Goal: Task Accomplishment & Management: Manage account settings

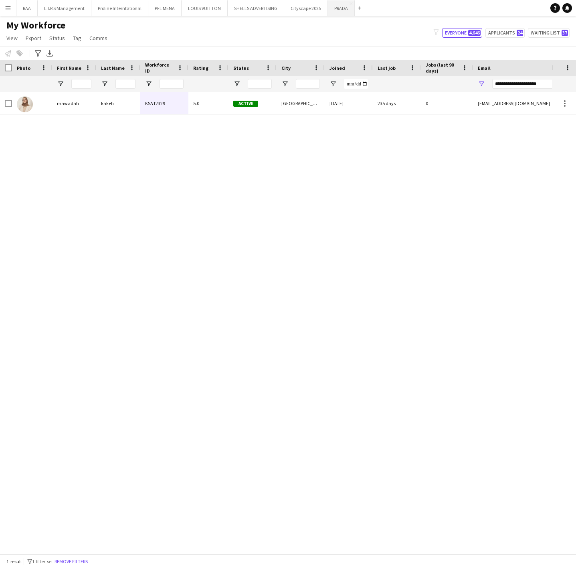
scroll to position [0, 5]
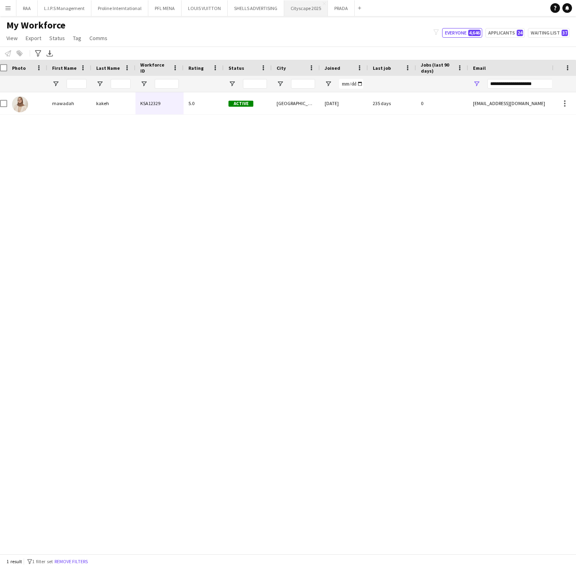
click at [305, 10] on button "Cityscape 2025 Close" at bounding box center [306, 8] width 44 height 16
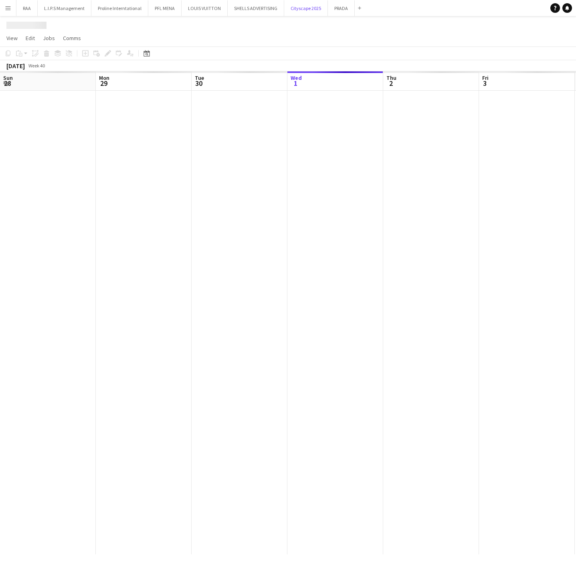
scroll to position [0, 192]
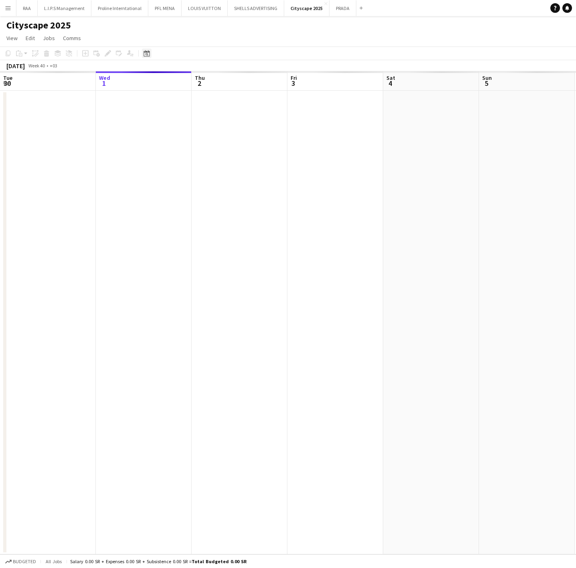
click at [149, 52] on div "Date picker" at bounding box center [147, 54] width 10 height 10
click at [210, 79] on span "Next month" at bounding box center [211, 81] width 16 height 16
click at [153, 143] on span "18" at bounding box center [158, 145] width 10 height 10
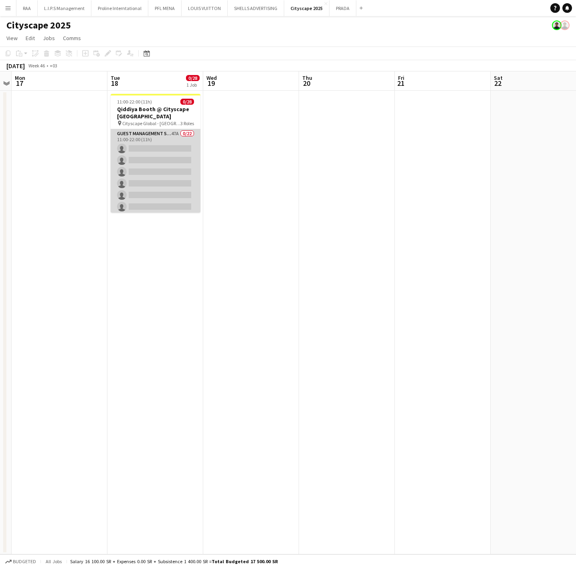
click at [167, 154] on app-card-role "Guest Management Staff 47A 0/22 11:00-22:00 (11h) single-neutral-actions single…" at bounding box center [156, 264] width 90 height 271
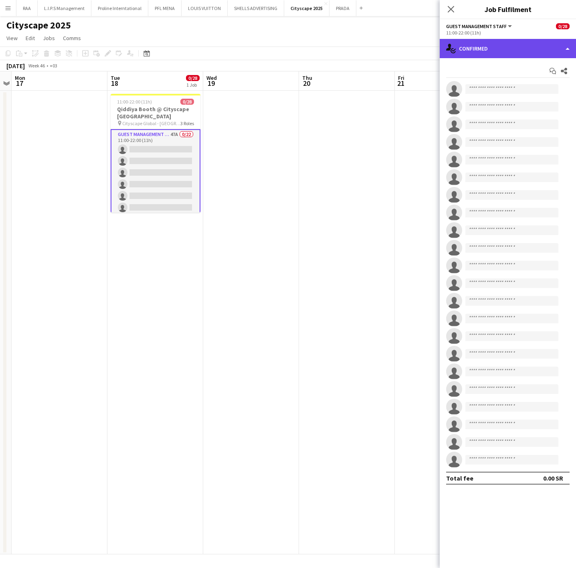
click at [532, 53] on div "single-neutral-actions-check-2 Confirmed" at bounding box center [508, 48] width 136 height 19
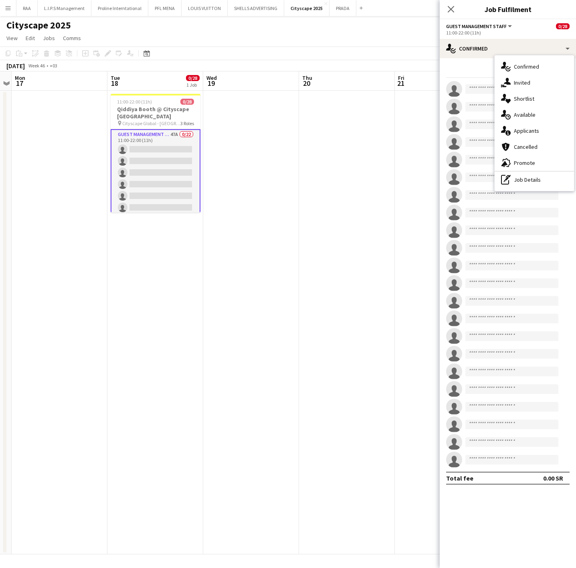
click at [484, 71] on div "Start chat Share" at bounding box center [507, 71] width 123 height 13
click at [567, 70] on app-icon "Share" at bounding box center [563, 70] width 11 height 11
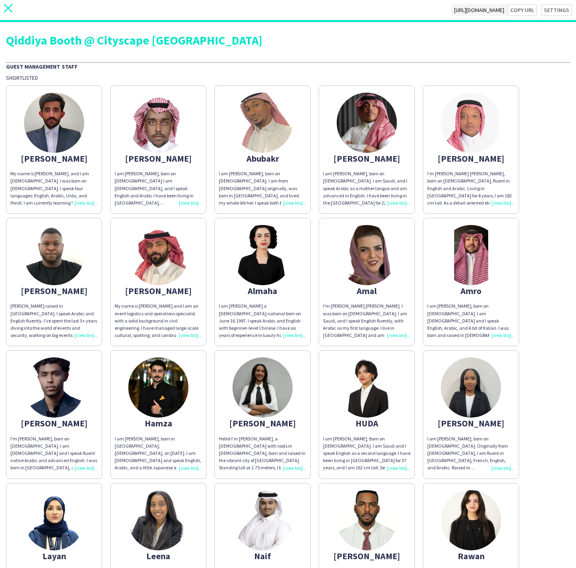
click at [9, 10] on icon at bounding box center [8, 8] width 8 height 8
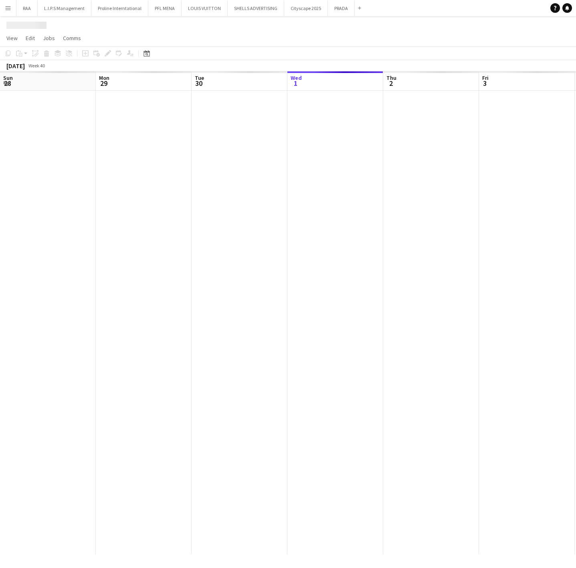
scroll to position [0, 192]
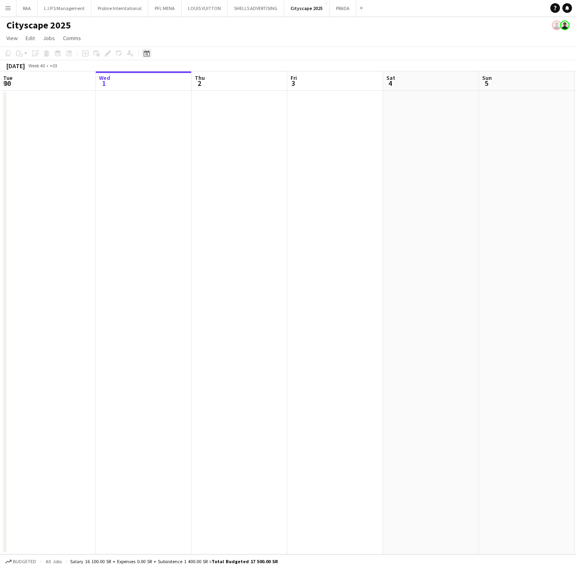
click at [146, 52] on icon at bounding box center [147, 53] width 6 height 6
click at [212, 81] on span "Next month" at bounding box center [211, 81] width 16 height 16
click at [154, 144] on span "18" at bounding box center [158, 145] width 10 height 10
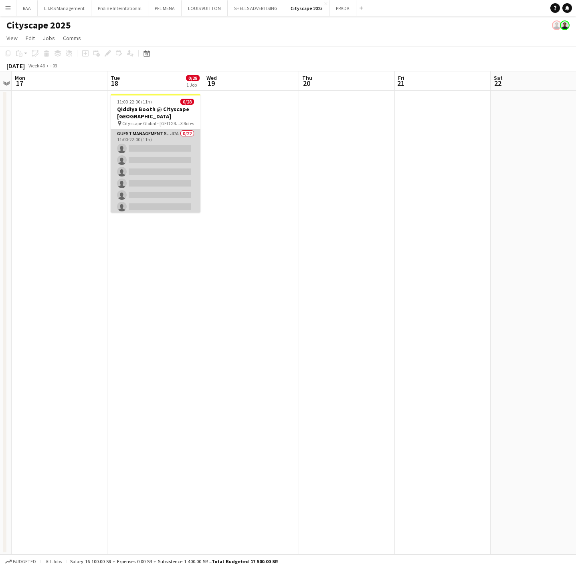
click at [181, 160] on app-card-role "Guest Management Staff 47A 0/22 11:00-22:00 (11h) single-neutral-actions single…" at bounding box center [156, 264] width 90 height 271
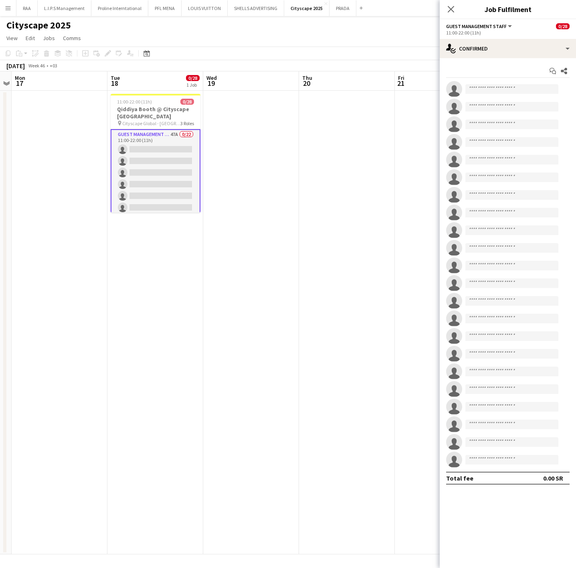
click at [479, 59] on div "Start chat Share single-neutral-actions single-neutral-actions single-neutral-a…" at bounding box center [508, 274] width 136 height 433
click at [486, 52] on div "single-neutral-actions-check-2 Confirmed" at bounding box center [508, 48] width 136 height 19
click at [533, 92] on div "single-neutral-actions-heart Shortlist" at bounding box center [534, 99] width 79 height 16
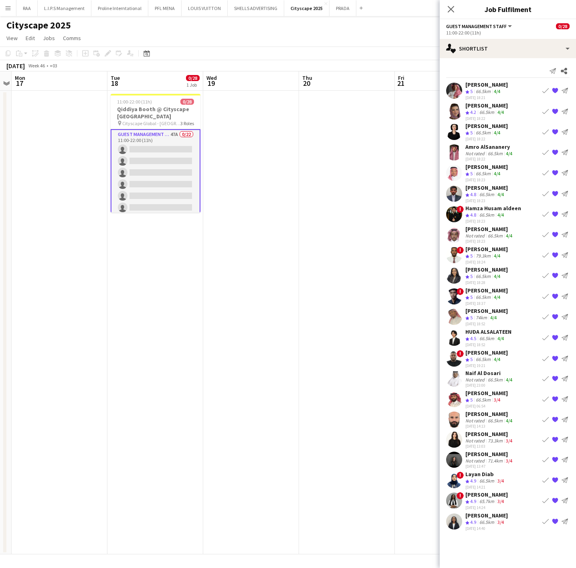
click at [480, 194] on div "66.5km" at bounding box center [487, 194] width 18 height 7
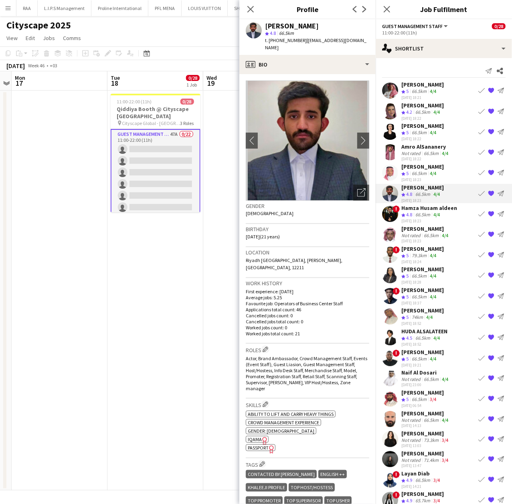
click at [403, 297] on polygon at bounding box center [403, 297] width 4 height 4
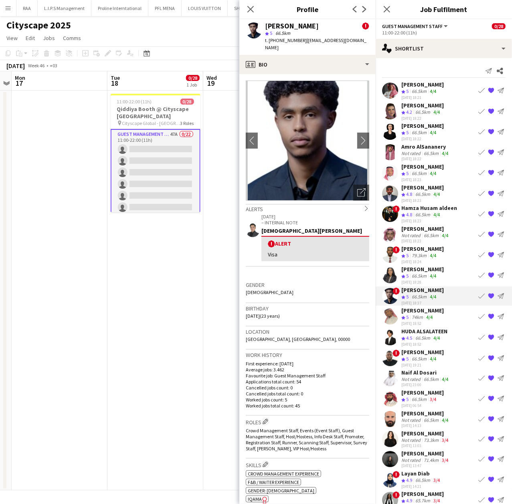
click at [416, 253] on div "79.3km" at bounding box center [419, 256] width 18 height 7
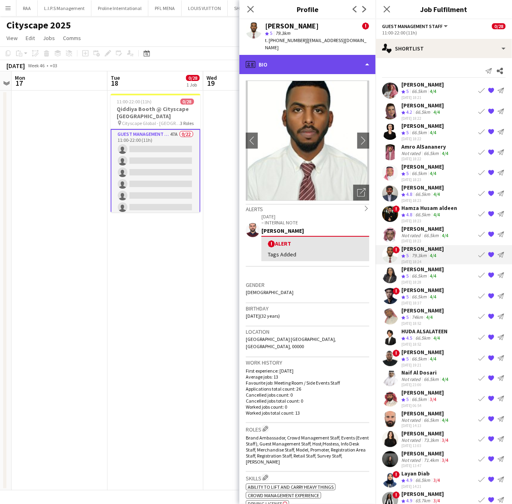
click at [325, 55] on div "profile Bio" at bounding box center [307, 64] width 136 height 19
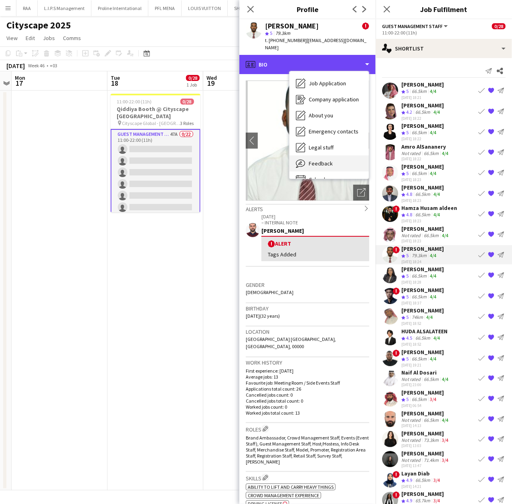
scroll to position [27, 0]
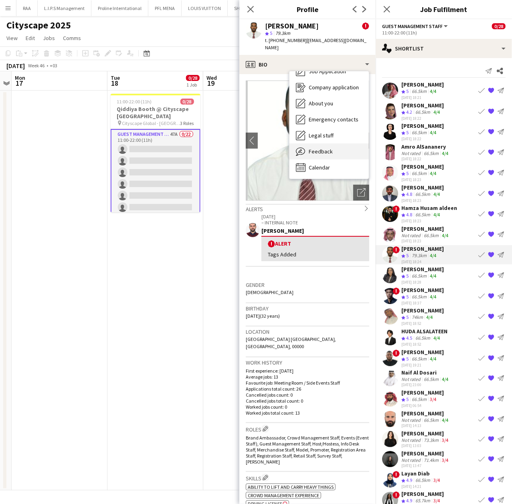
click at [300, 148] on icon "Feedback" at bounding box center [301, 152] width 10 height 10
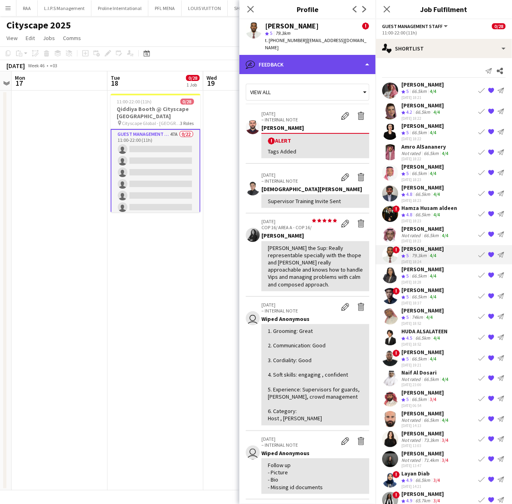
click at [321, 55] on div "bubble-pencil Feedback" at bounding box center [307, 64] width 136 height 19
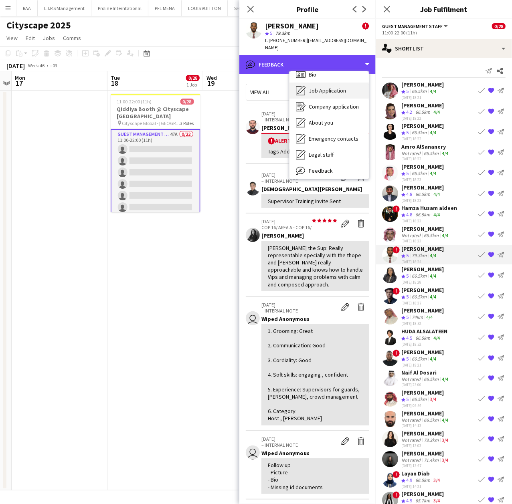
scroll to position [0, 0]
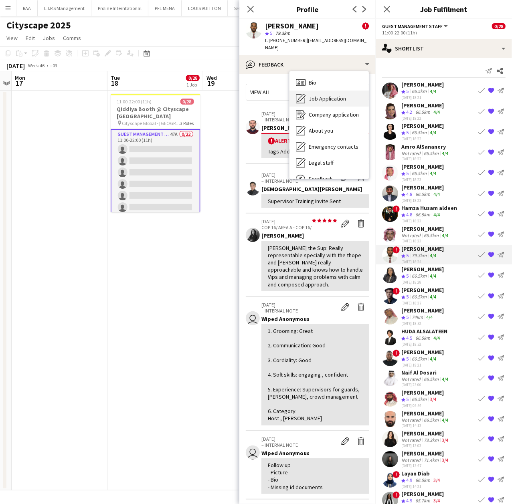
click at [326, 95] on span "Job Application" at bounding box center [327, 98] width 37 height 7
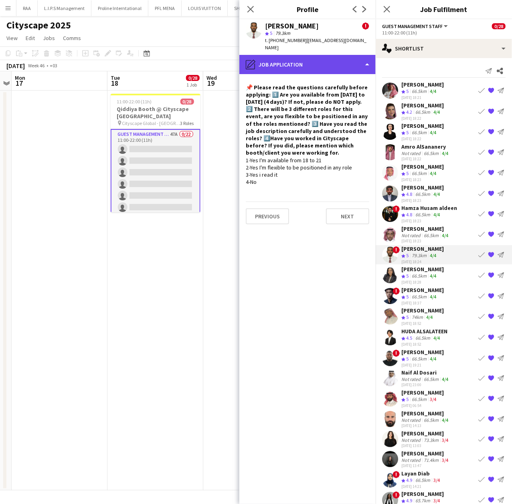
click at [326, 60] on div "pencil4 Job Application" at bounding box center [307, 64] width 136 height 19
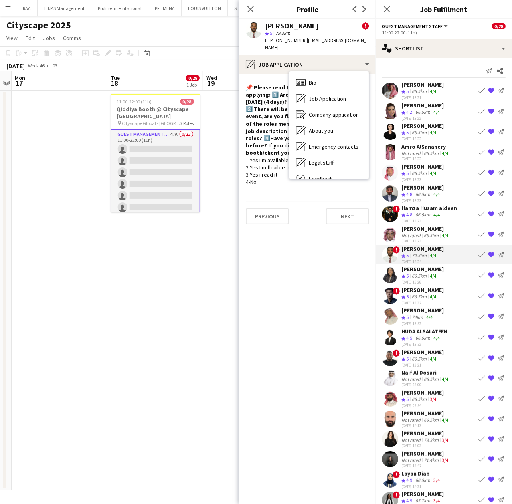
click at [277, 118] on h4 "📌 Please read the questions carefully before applying: 1️⃣ Are you available fr…" at bounding box center [307, 120] width 123 height 73
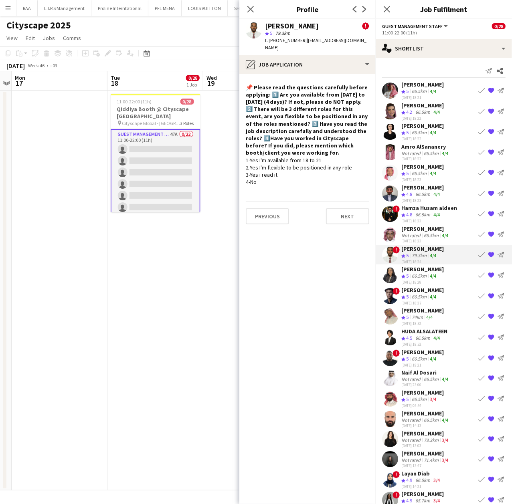
click at [322, 44] on div "[PERSON_NAME] ! star 5 79.3km t. [PHONE_NUMBER] | [EMAIL_ADDRESS][DOMAIN_NAME]" at bounding box center [307, 37] width 136 height 36
click at [321, 56] on div "pencil4 Job Application" at bounding box center [307, 64] width 136 height 19
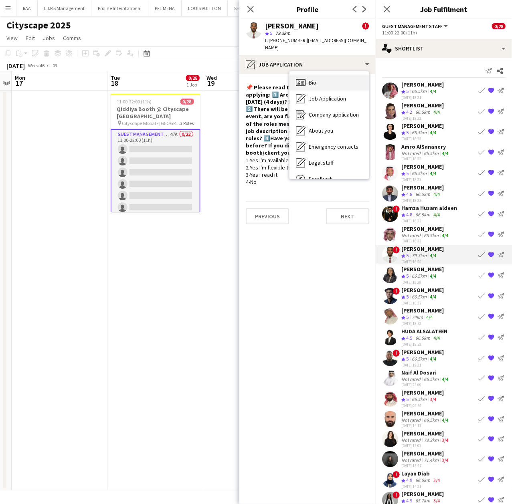
click at [326, 75] on div "Bio Bio" at bounding box center [328, 83] width 79 height 16
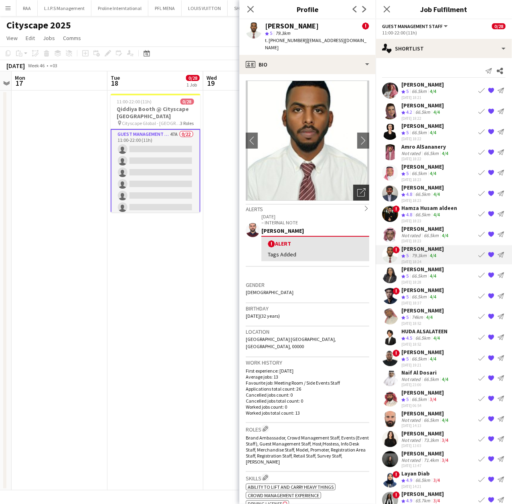
click at [353, 191] on div "Open photos pop-in" at bounding box center [361, 193] width 16 height 16
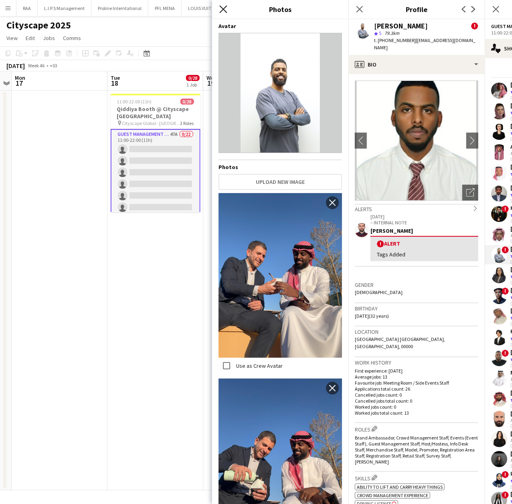
click at [223, 13] on icon "Close pop-in" at bounding box center [223, 9] width 8 height 8
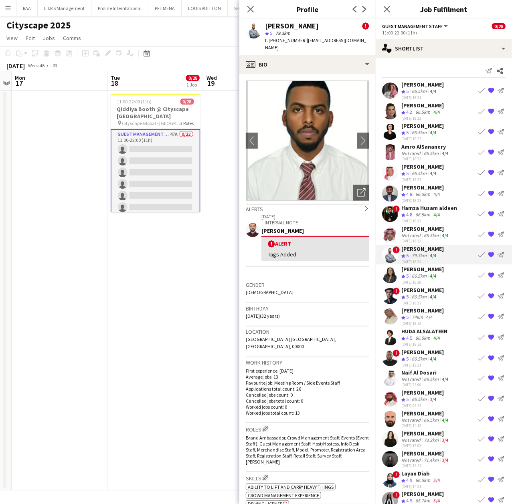
click at [407, 275] on span "5" at bounding box center [407, 276] width 2 height 6
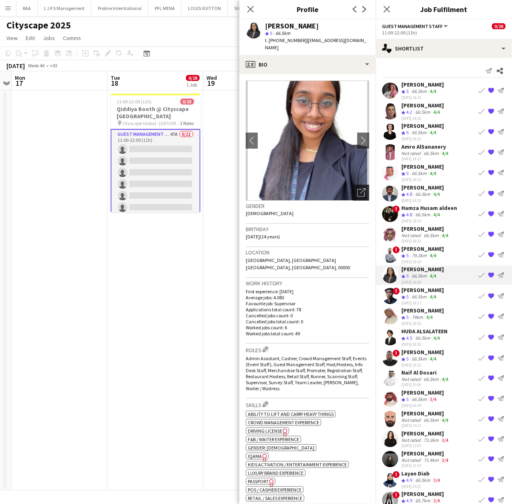
click at [357, 188] on icon "Open photos pop-in" at bounding box center [361, 192] width 8 height 8
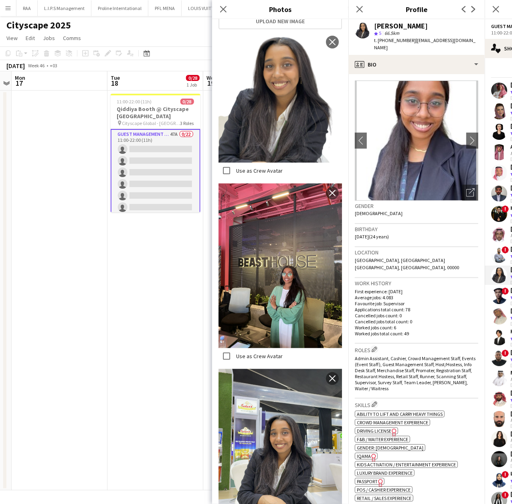
scroll to position [160, 0]
click at [461, 295] on p "Average jobs: 4.083" at bounding box center [416, 298] width 123 height 6
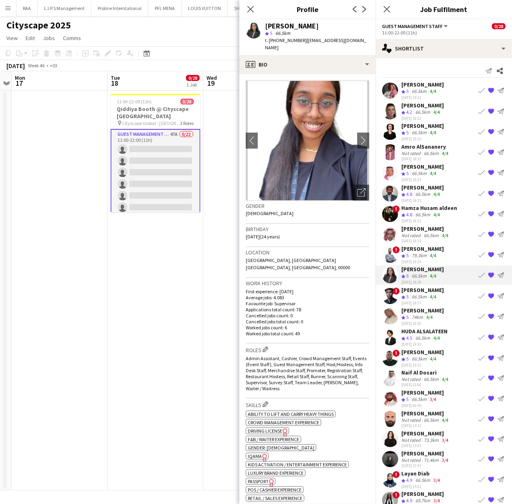
click at [419, 130] on div "66.5km" at bounding box center [419, 132] width 18 height 7
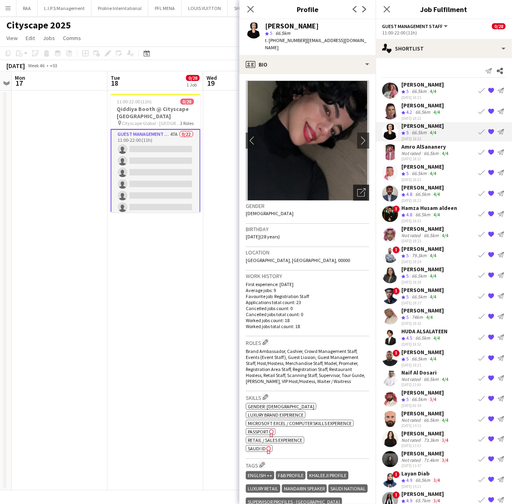
click at [360, 188] on icon at bounding box center [363, 191] width 6 height 6
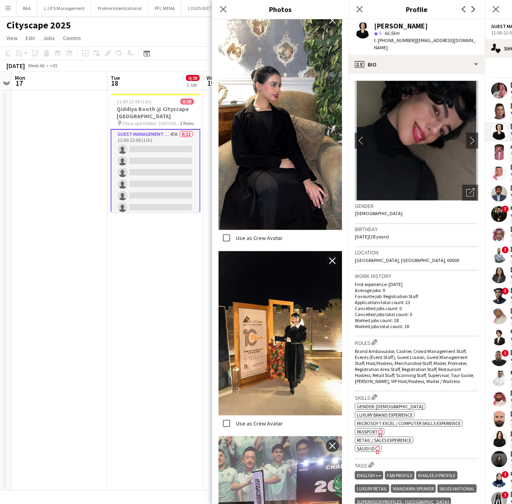
scroll to position [1719, 0]
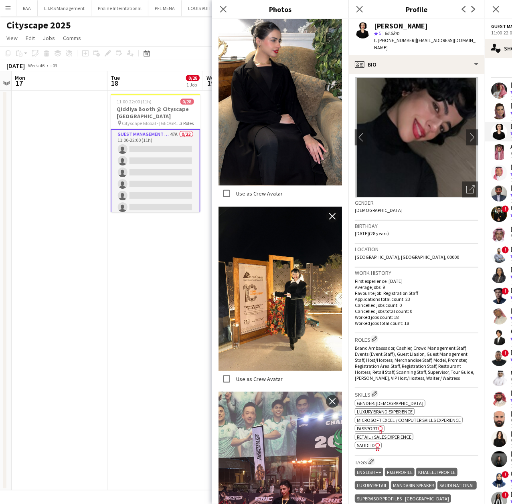
click at [411, 212] on div "Gender [DEMOGRAPHIC_DATA]" at bounding box center [416, 209] width 123 height 23
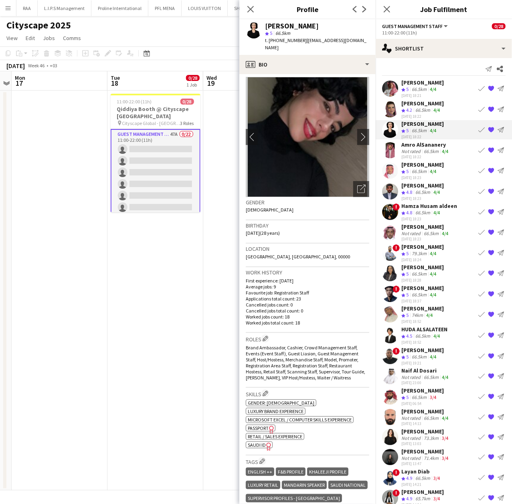
scroll to position [0, 0]
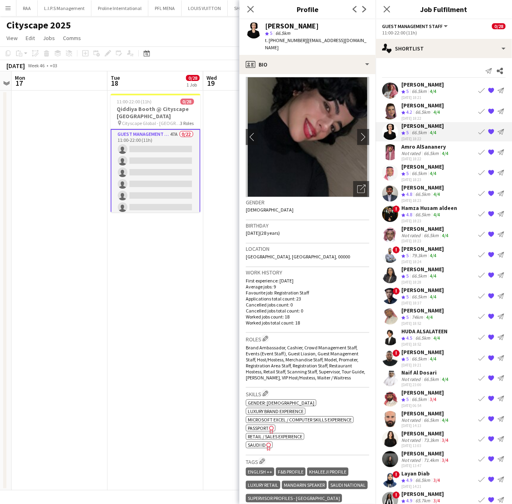
click at [427, 250] on div "[PERSON_NAME]" at bounding box center [422, 248] width 42 height 7
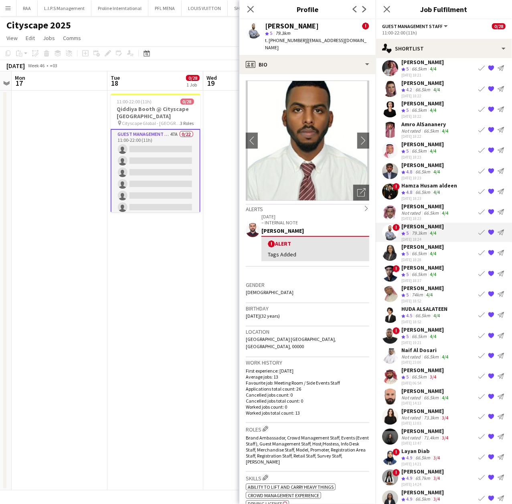
scroll to position [34, 0]
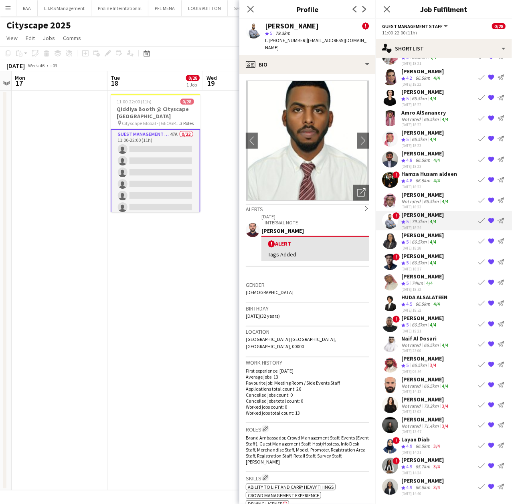
click at [172, 180] on app-card-role "Guest Management Staff 47A 0/22 11:00-22:00 (11h) single-neutral-actions single…" at bounding box center [156, 265] width 90 height 273
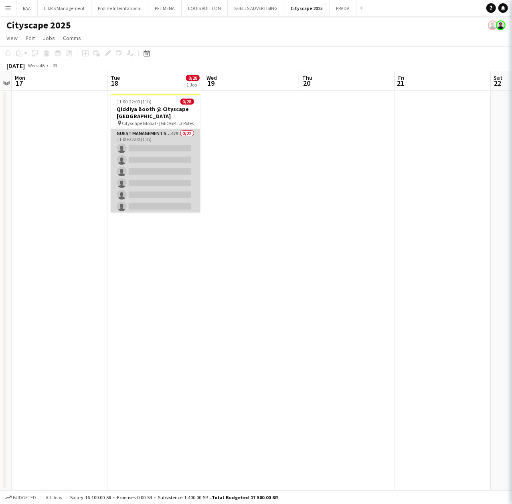
click at [172, 180] on app-card-role "Guest Management Staff 47A 0/22 11:00-22:00 (11h) single-neutral-actions single…" at bounding box center [156, 264] width 90 height 271
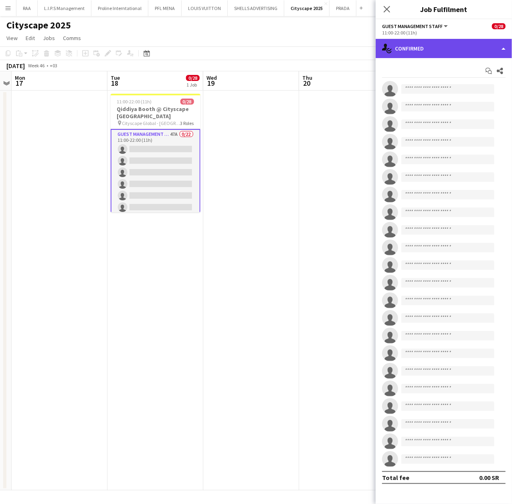
click at [415, 42] on div "single-neutral-actions-check-2 Confirmed" at bounding box center [444, 48] width 136 height 19
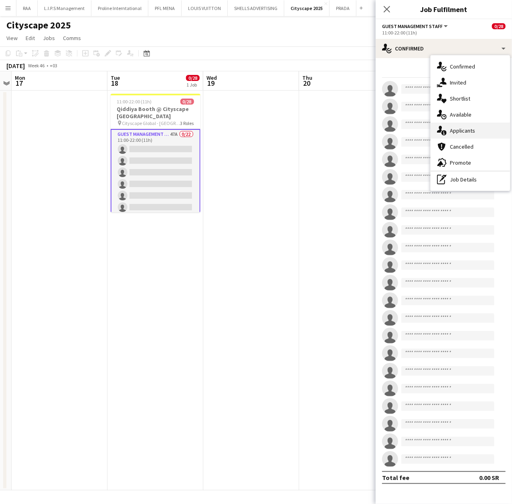
click at [460, 130] on span "Applicants" at bounding box center [462, 130] width 25 height 7
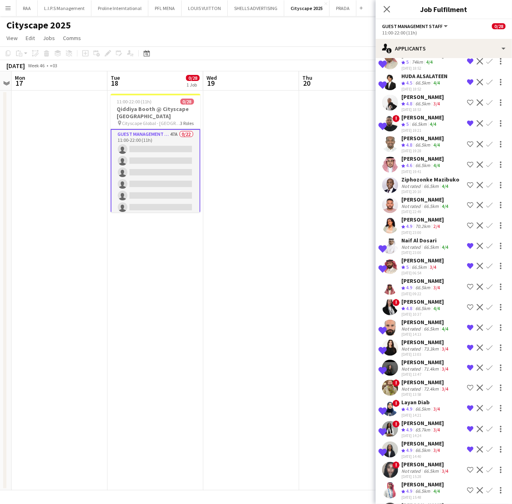
scroll to position [568, 0]
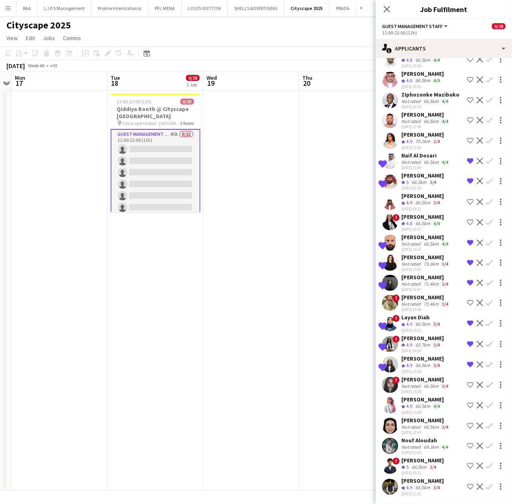
click at [413, 482] on div "[PERSON_NAME]" at bounding box center [422, 480] width 42 height 7
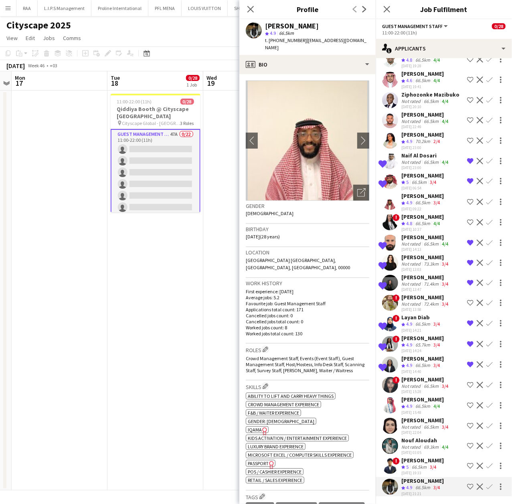
click at [412, 449] on div "Not rated" at bounding box center [411, 447] width 21 height 6
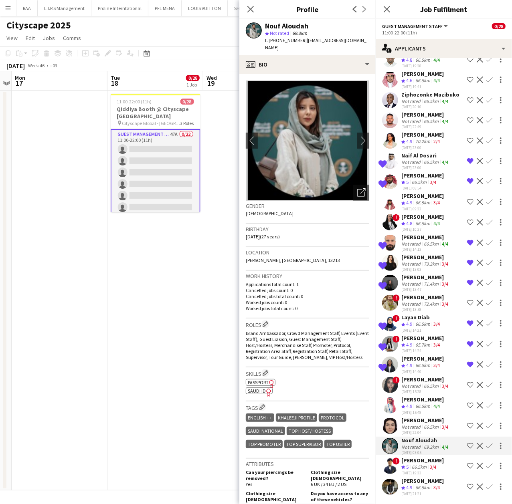
click at [417, 422] on div "[PERSON_NAME]" at bounding box center [425, 420] width 49 height 7
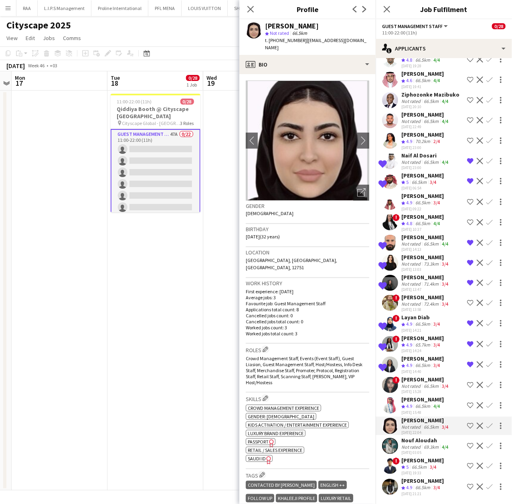
click at [419, 447] on div "Not rated" at bounding box center [411, 447] width 21 height 6
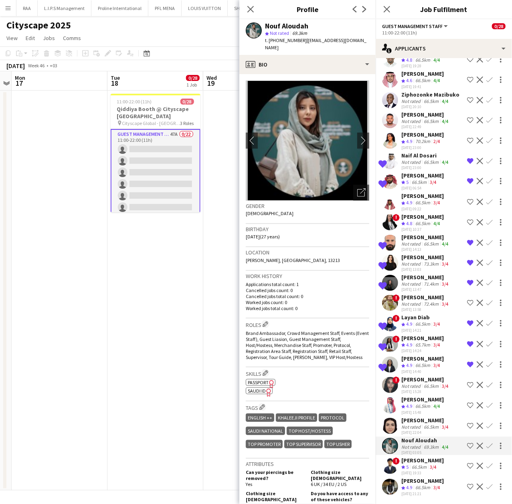
click at [421, 462] on div "[PERSON_NAME]" at bounding box center [422, 460] width 42 height 7
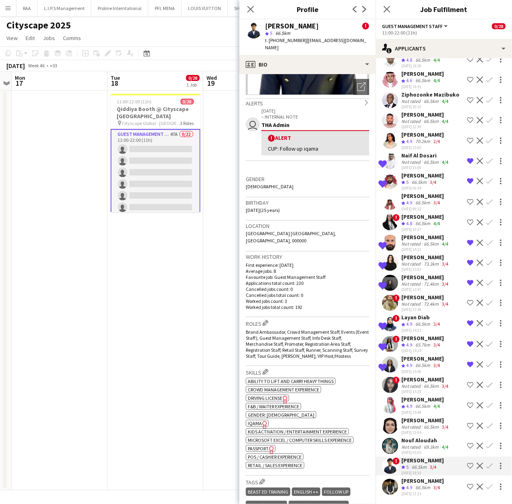
scroll to position [106, 0]
click at [267, 320] on app-icon "Edit crew company roles" at bounding box center [266, 323] width 6 height 6
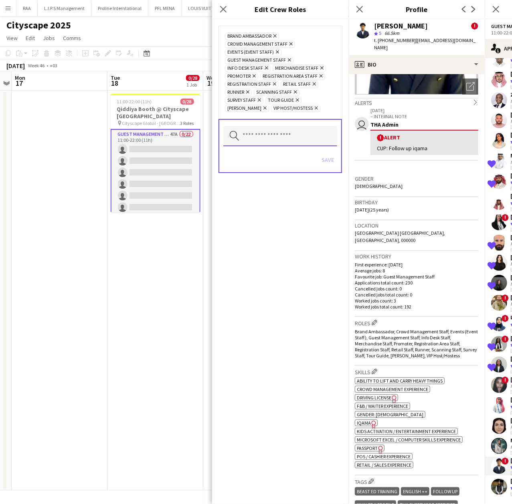
click at [271, 132] on input "text" at bounding box center [280, 136] width 114 height 20
type input "**"
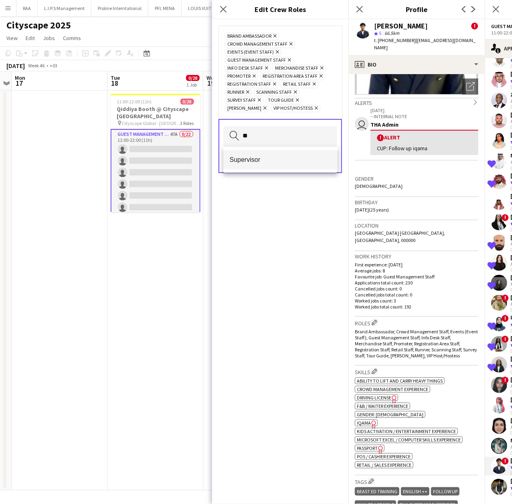
click at [312, 166] on mat-option "Supervisor" at bounding box center [280, 159] width 114 height 19
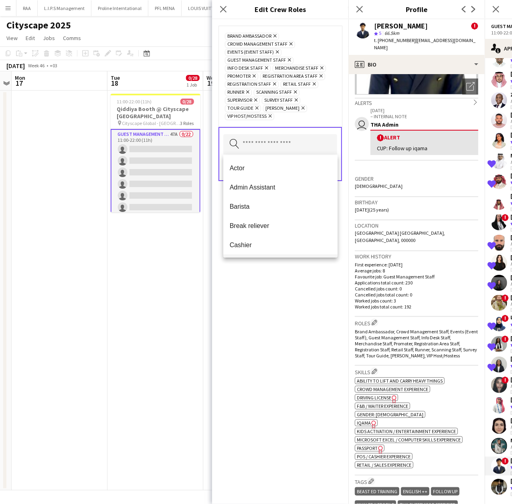
click at [301, 256] on mat-option "Elevated XP Event Freelancer" at bounding box center [280, 264] width 114 height 19
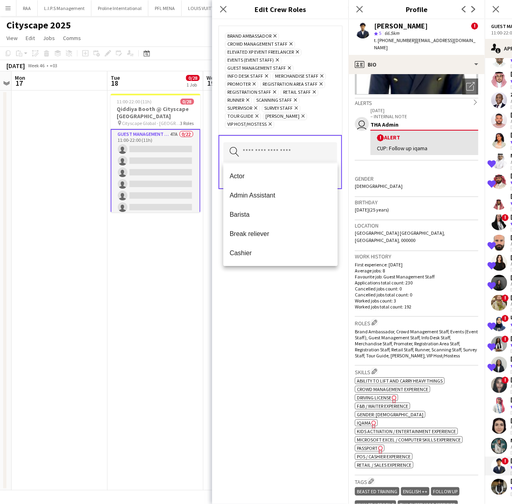
click at [297, 52] on icon "Remove" at bounding box center [296, 51] width 5 height 5
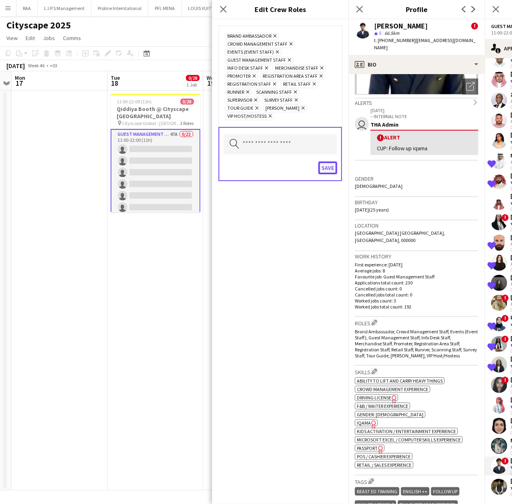
click at [324, 168] on button "Save" at bounding box center [327, 168] width 19 height 13
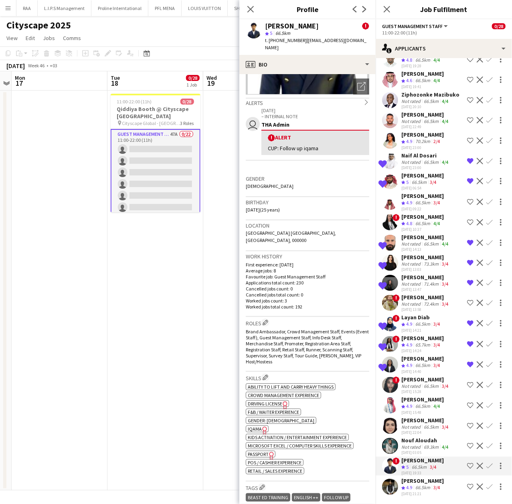
click at [413, 468] on div "66.5km" at bounding box center [419, 467] width 18 height 7
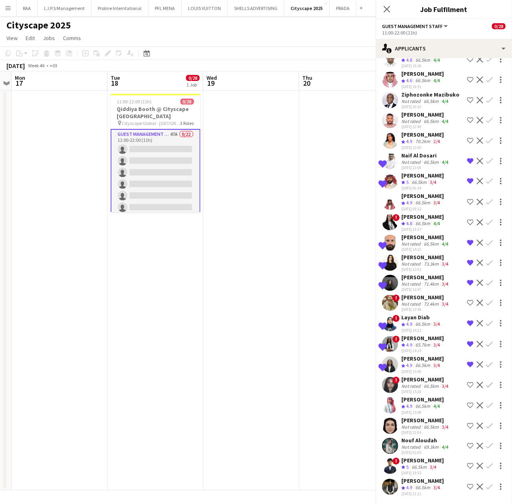
click at [413, 468] on div "66.5km" at bounding box center [419, 467] width 18 height 7
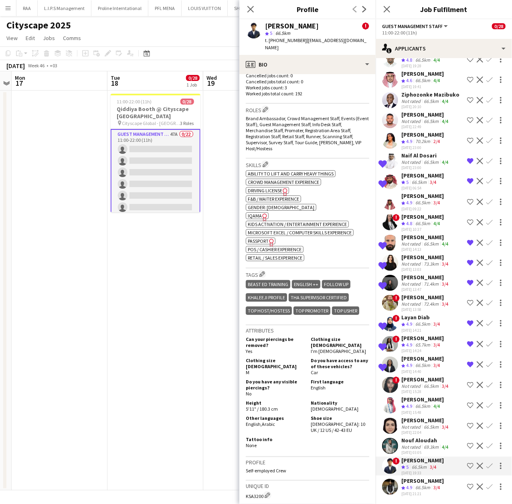
scroll to position [321, 0]
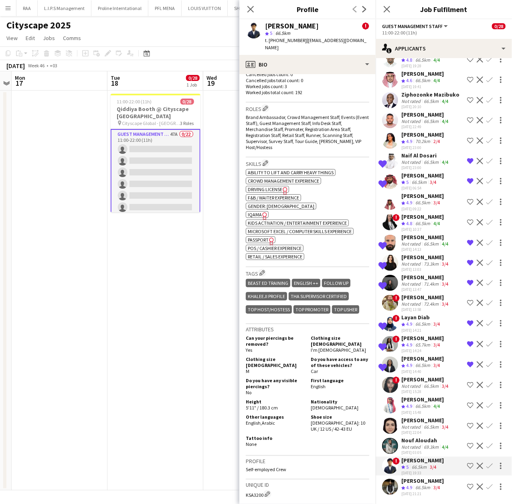
click at [406, 478] on div "[PERSON_NAME]" at bounding box center [422, 480] width 42 height 7
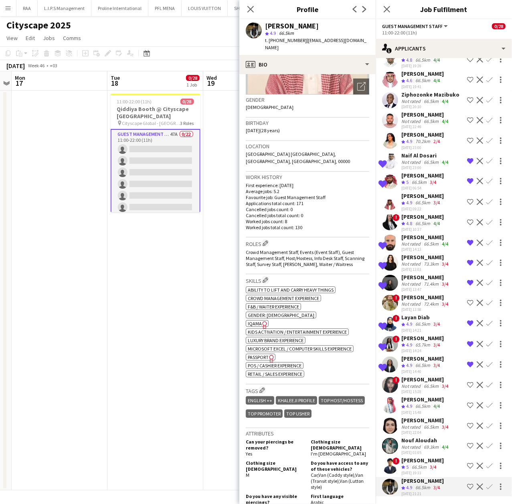
scroll to position [107, 0]
click at [418, 467] on div "66.5km" at bounding box center [419, 467] width 18 height 7
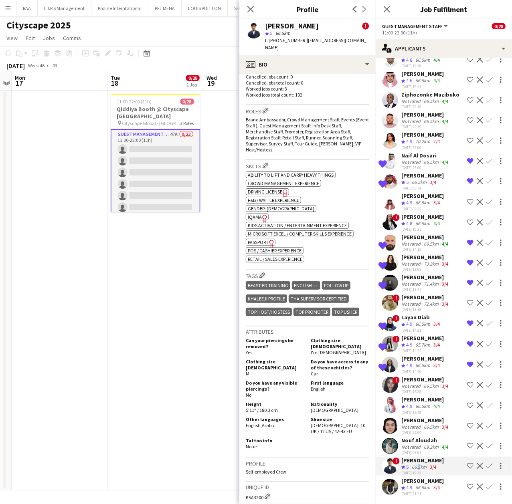
scroll to position [320, 0]
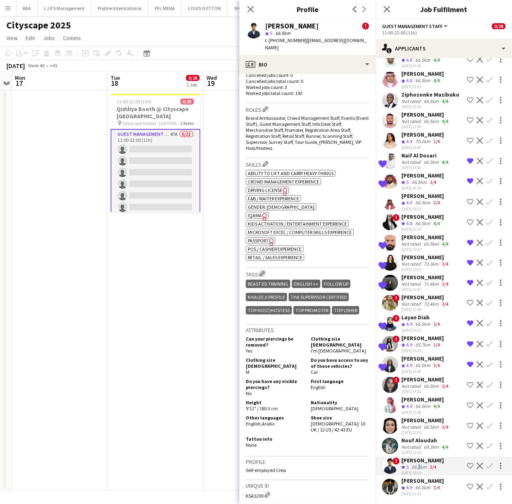
click at [265, 271] on app-icon "Edit crew company tags" at bounding box center [262, 274] width 6 height 6
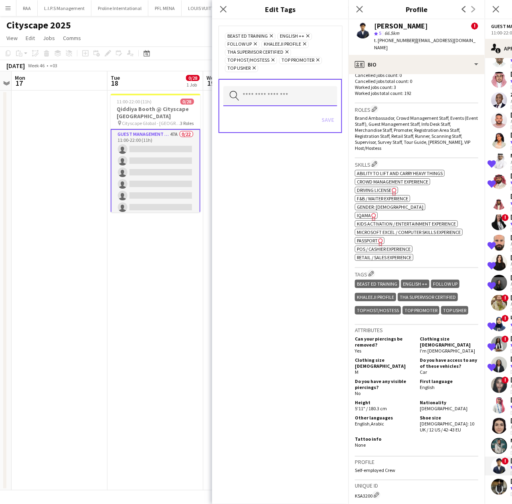
click at [254, 89] on input "text" at bounding box center [280, 96] width 114 height 20
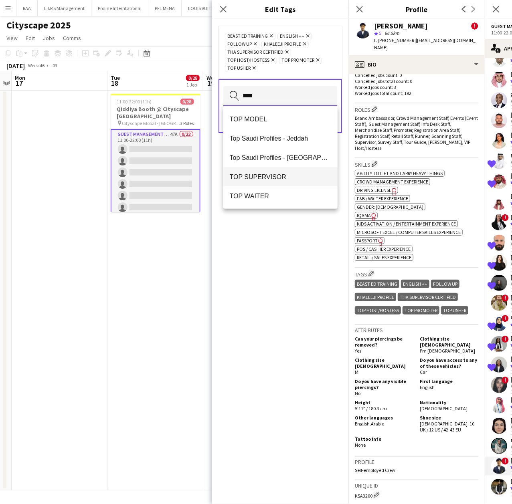
type input "***"
click at [286, 177] on span "TOP SUPERVISOR" at bounding box center [280, 177] width 101 height 8
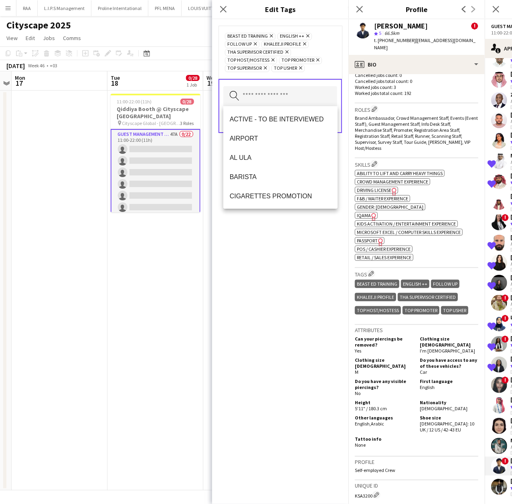
click at [260, 285] on div "BEAST ED TRAINING Remove ENGLISH ++ Remove FOLLOW UP Remove KHALEEJI PROFILE Re…" at bounding box center [280, 261] width 136 height 485
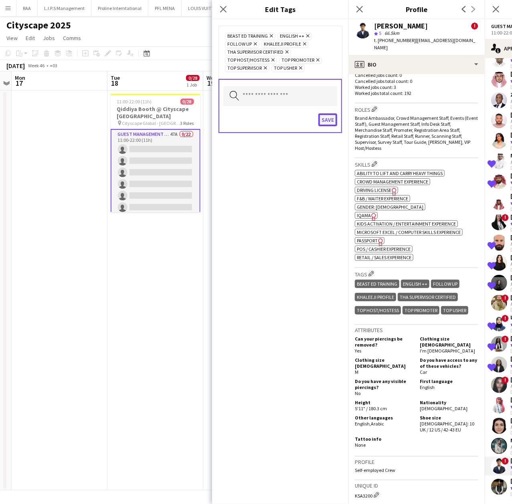
click at [323, 122] on button "Save" at bounding box center [327, 119] width 19 height 13
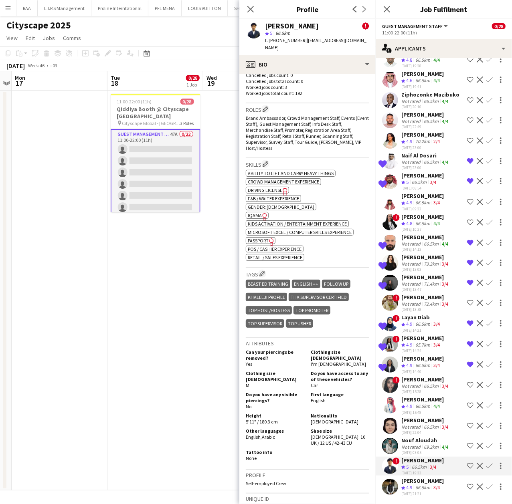
click at [417, 376] on div "[PERSON_NAME]" at bounding box center [425, 379] width 49 height 7
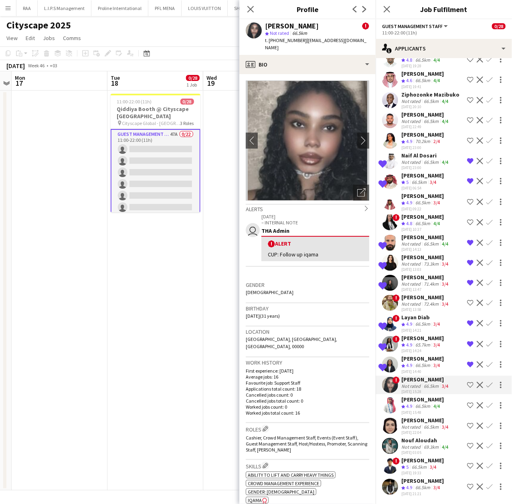
click at [409, 396] on div "[PERSON_NAME]" at bounding box center [422, 399] width 42 height 7
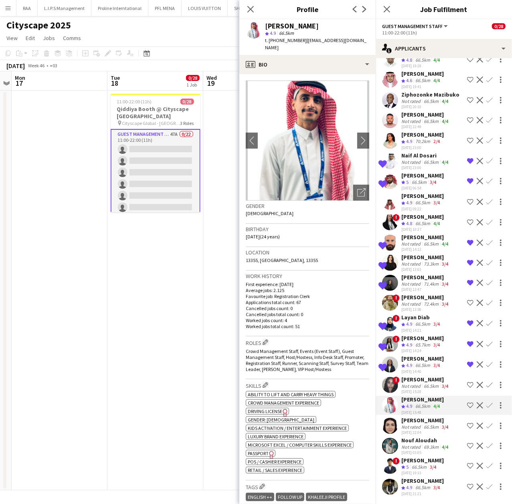
click at [396, 417] on div "[PERSON_NAME] Not rated 66.5km 3/4 [DATE] 22:04 Shortlist crew Decline Confirm" at bounding box center [444, 426] width 136 height 18
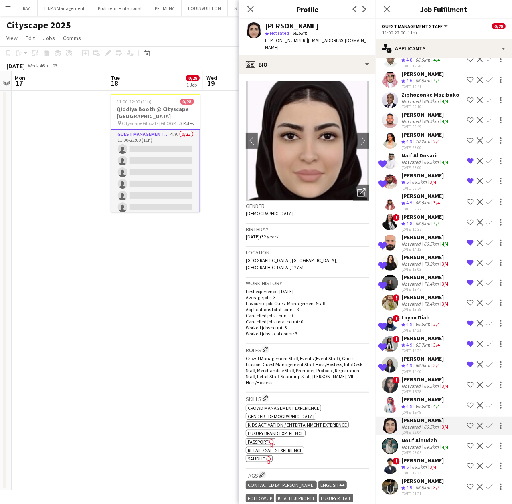
click at [401, 438] on div "[PERSON_NAME] Not rated 69.3km 4/4 [DATE] 03:05 Shortlist crew Decline Confirm" at bounding box center [444, 446] width 136 height 18
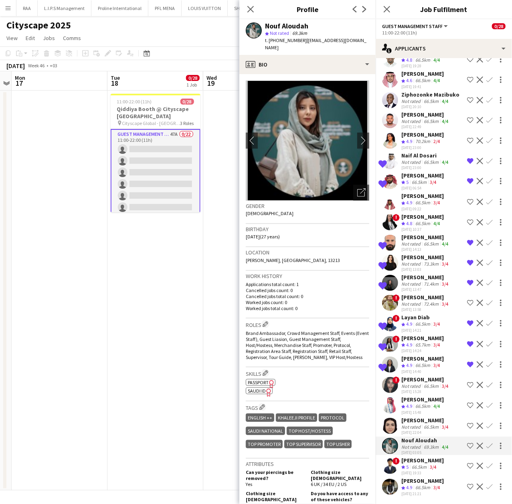
click at [344, 174] on img at bounding box center [307, 141] width 123 height 120
click at [357, 188] on icon "Open photos pop-in" at bounding box center [361, 192] width 8 height 8
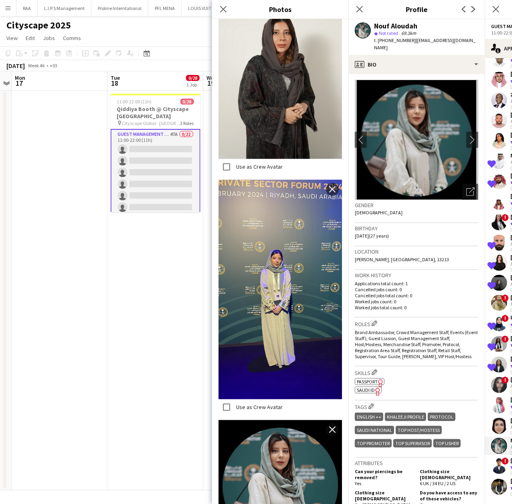
scroll to position [2, 0]
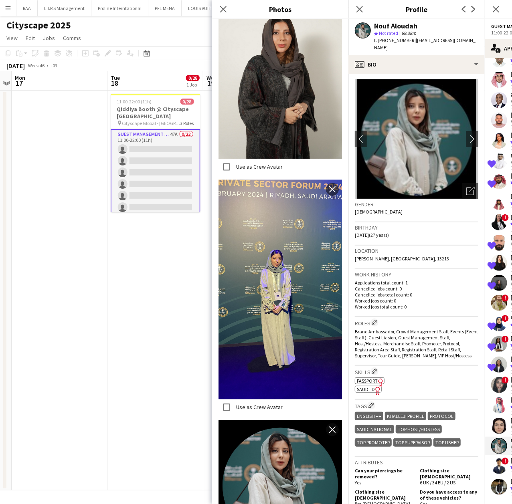
click at [411, 286] on p "Cancelled jobs count: 0" at bounding box center [416, 289] width 123 height 6
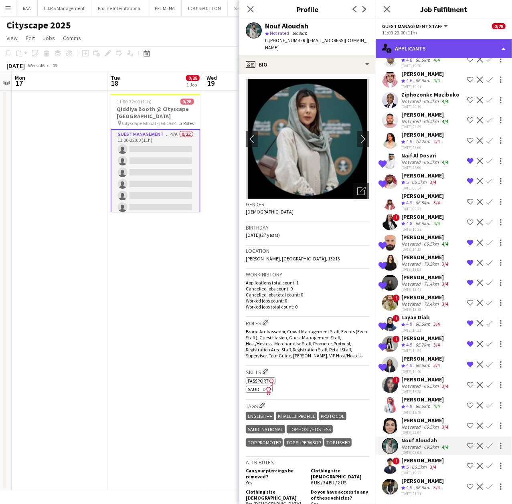
click at [416, 47] on div "single-neutral-actions-information Applicants" at bounding box center [444, 48] width 136 height 19
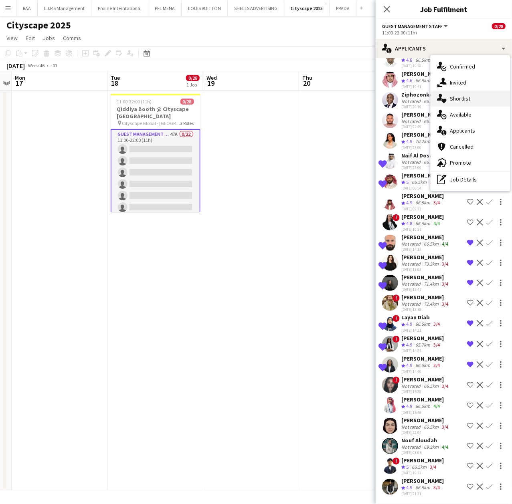
click at [467, 100] on span "Shortlist" at bounding box center [460, 98] width 20 height 7
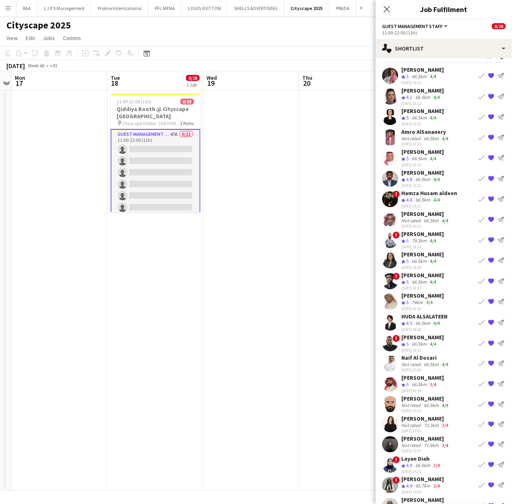
scroll to position [34, 0]
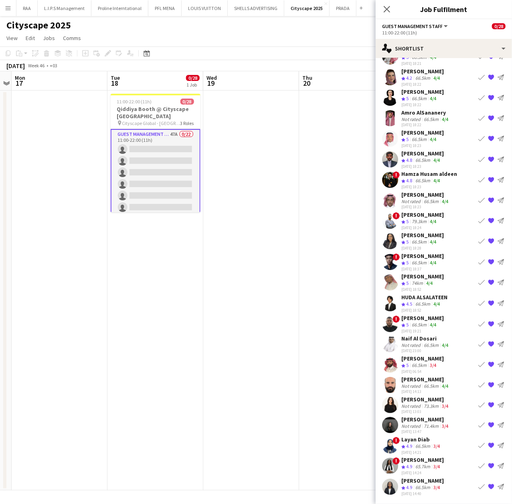
click at [430, 462] on div "[PERSON_NAME]" at bounding box center [422, 460] width 42 height 7
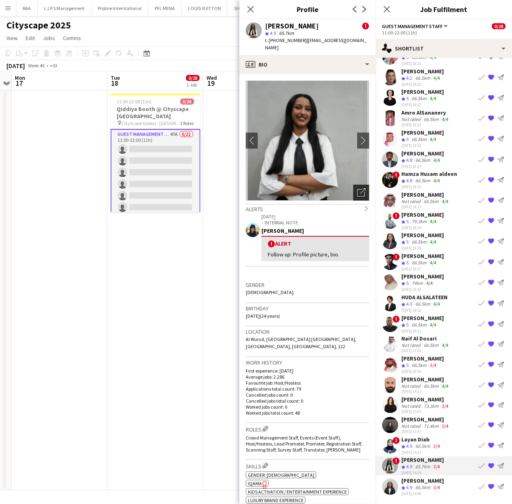
click at [357, 188] on icon "Open photos pop-in" at bounding box center [361, 192] width 8 height 8
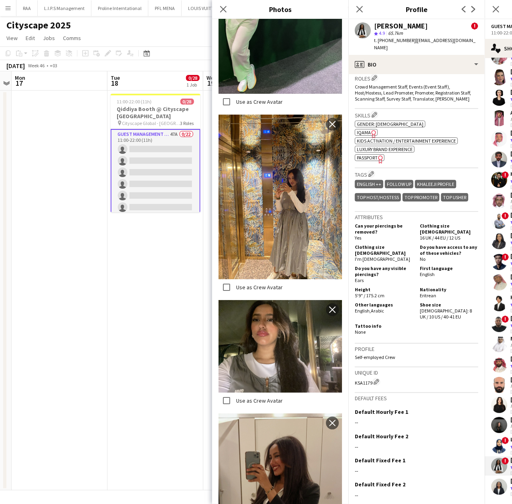
scroll to position [0, 0]
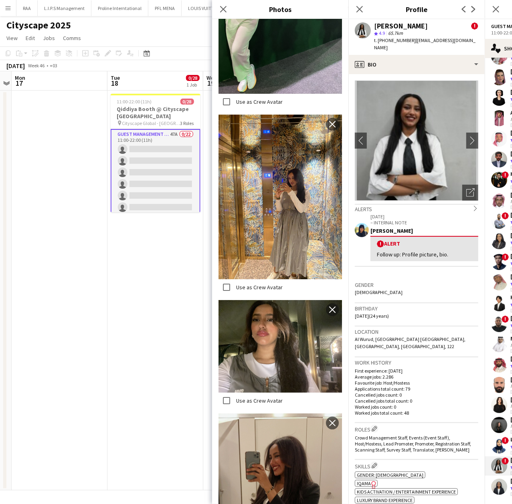
click at [387, 284] on div "Gender [DEMOGRAPHIC_DATA]" at bounding box center [416, 291] width 123 height 23
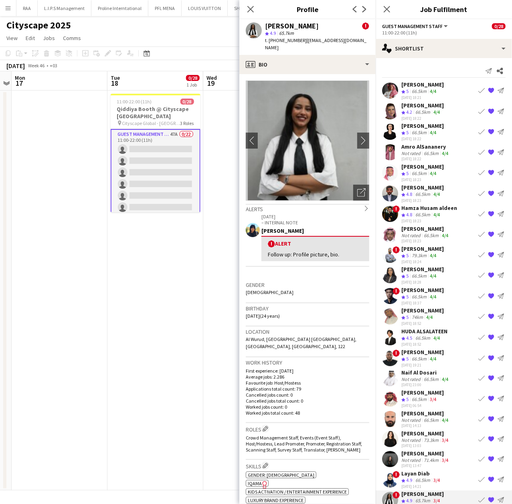
click at [397, 233] on app-user-avatar at bounding box center [390, 235] width 16 height 16
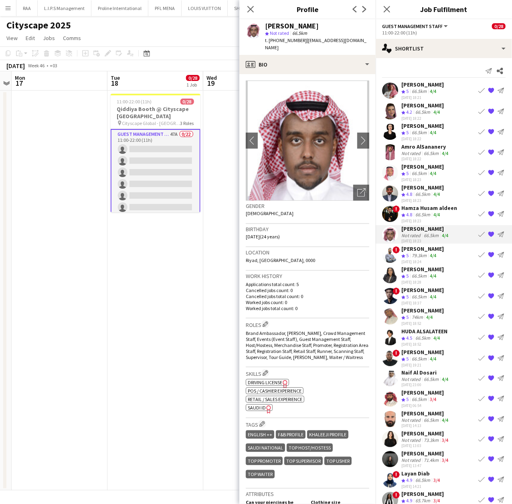
click at [160, 154] on app-card-role "Guest Management Staff 47A 0/22 11:00-22:00 (11h) single-neutral-actions single…" at bounding box center [156, 265] width 90 height 273
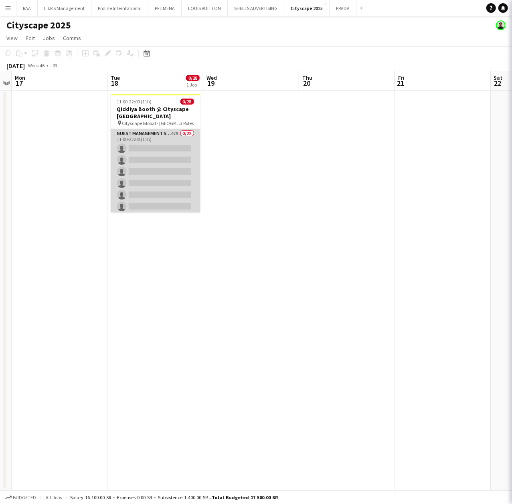
click at [160, 154] on app-card-role "Guest Management Staff 47A 0/22 11:00-22:00 (11h) single-neutral-actions single…" at bounding box center [156, 264] width 90 height 271
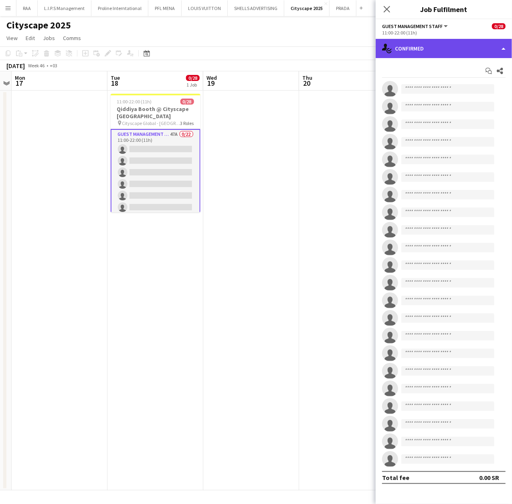
click at [408, 44] on div "single-neutral-actions-check-2 Confirmed" at bounding box center [444, 48] width 136 height 19
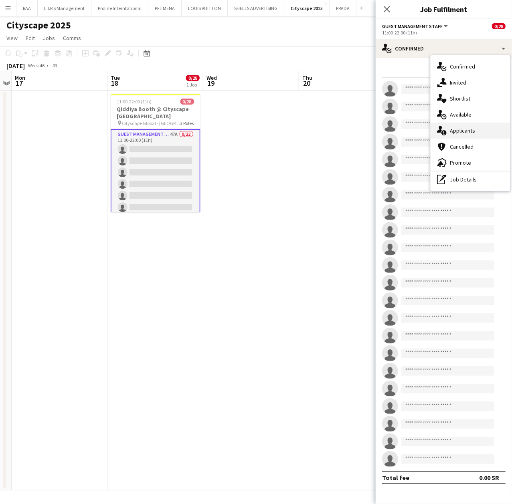
click at [474, 129] on span "Applicants" at bounding box center [462, 130] width 25 height 7
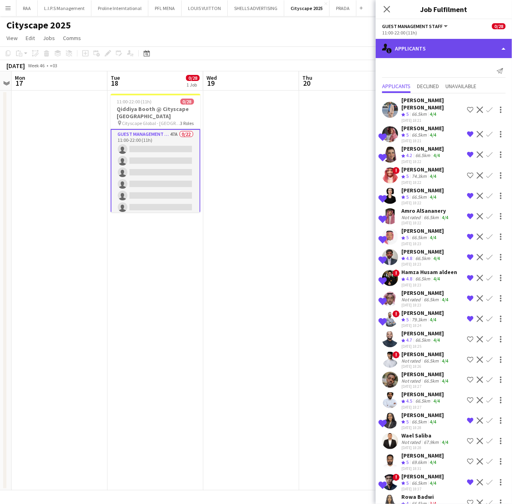
click at [435, 42] on div "single-neutral-actions-information Applicants" at bounding box center [444, 48] width 136 height 19
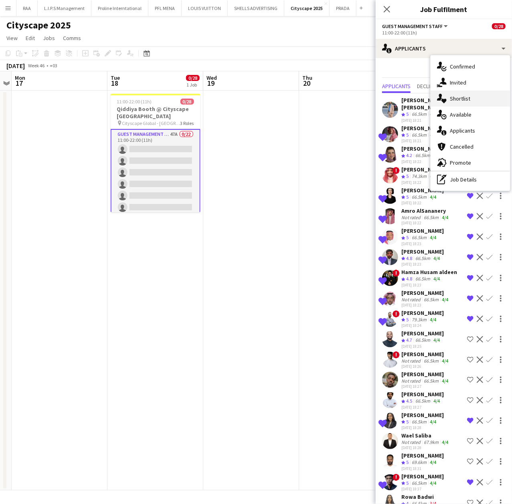
click at [464, 99] on span "Shortlist" at bounding box center [460, 98] width 20 height 7
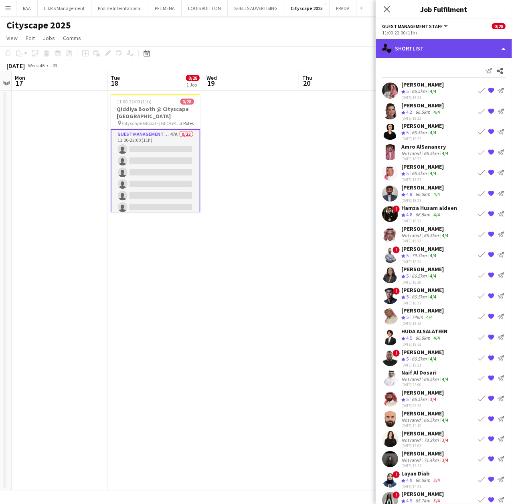
click at [434, 54] on div "single-neutral-actions-heart Shortlist" at bounding box center [444, 48] width 136 height 19
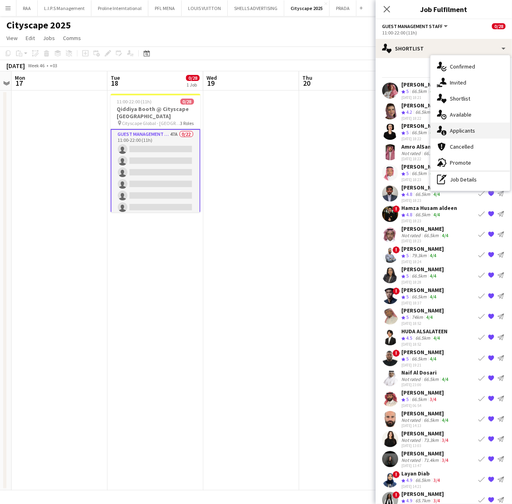
click at [467, 127] on span "Applicants" at bounding box center [462, 130] width 25 height 7
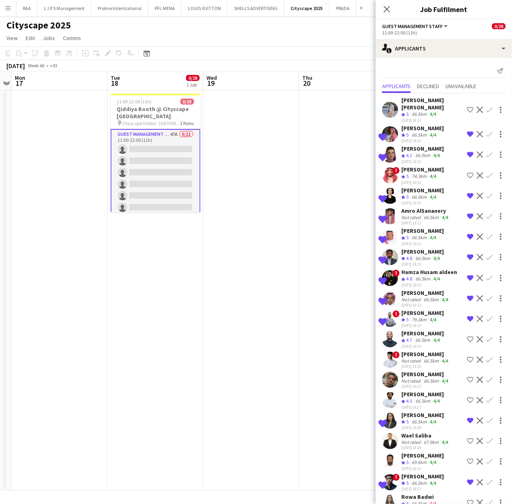
click at [449, 37] on app-options-switcher "Guest Management Staff All roles Guest Management Staff 0/28 11:00-22:00 (11h)" at bounding box center [444, 29] width 136 height 20
click at [450, 47] on div "single-neutral-actions-information Applicants" at bounding box center [444, 48] width 136 height 19
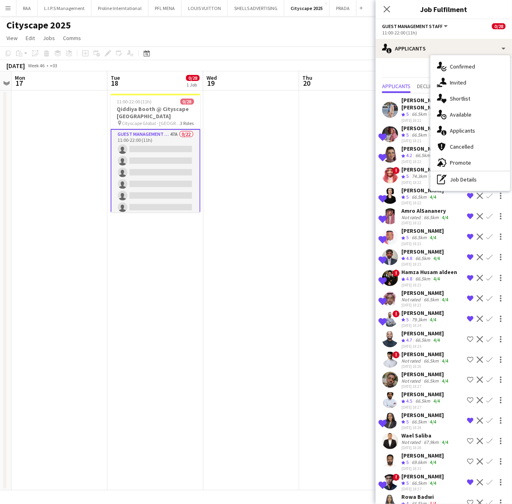
click at [421, 68] on div "Send notification" at bounding box center [443, 71] width 123 height 13
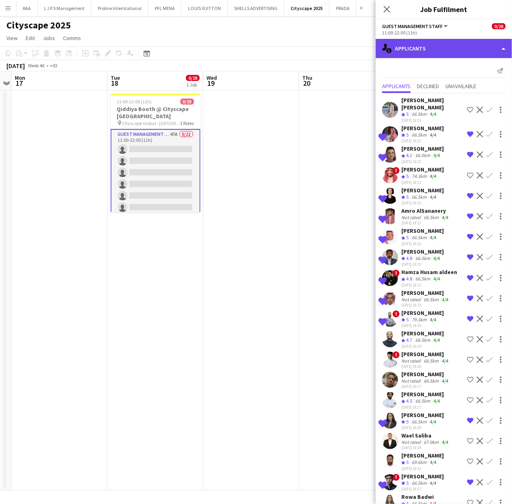
click at [469, 44] on div "single-neutral-actions-information Applicants" at bounding box center [444, 48] width 136 height 19
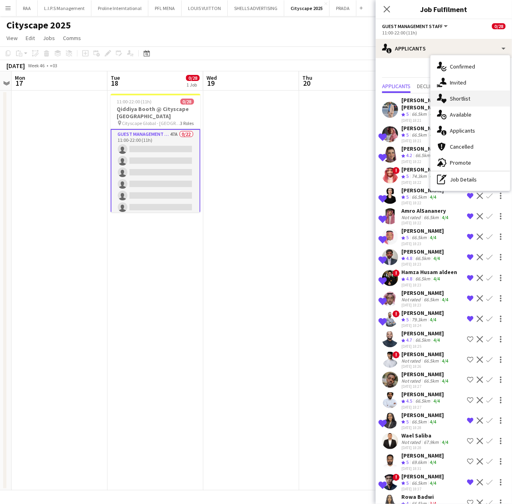
click at [464, 100] on span "Shortlist" at bounding box center [460, 98] width 20 height 7
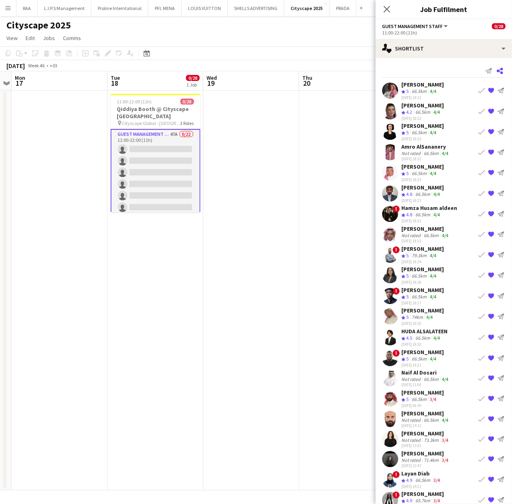
click at [497, 73] on icon "Share" at bounding box center [500, 71] width 6 height 6
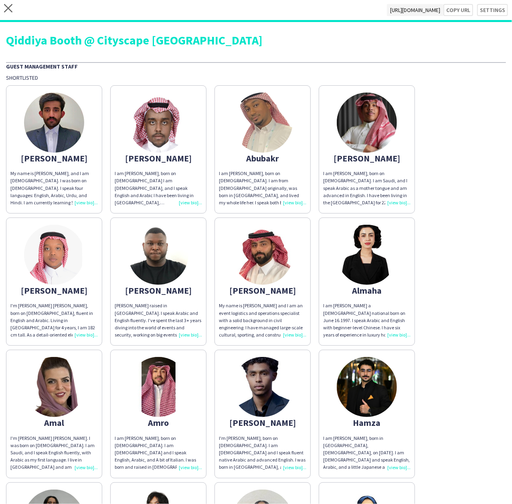
click at [8, 1] on div "close [URL][DOMAIN_NAME] Copy url Settings" at bounding box center [256, 11] width 512 height 22
click at [8, 11] on icon "close" at bounding box center [8, 8] width 8 height 8
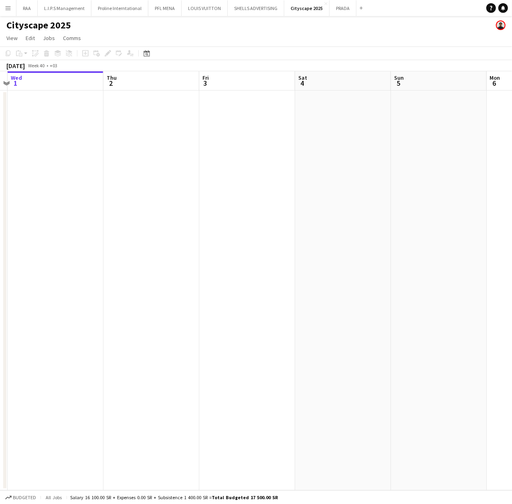
drag, startPoint x: 258, startPoint y: 184, endPoint x: 143, endPoint y: 162, distance: 117.0
click at [184, 184] on app-calendar-viewport "Sun 28 Mon 29 Tue 30 Wed 1 Thu 2 Fri 3 Sat 4 Sun 5 Mon 6 Tue 7 Wed 8" at bounding box center [256, 280] width 512 height 419
click at [144, 50] on icon "Date picker" at bounding box center [147, 53] width 6 height 6
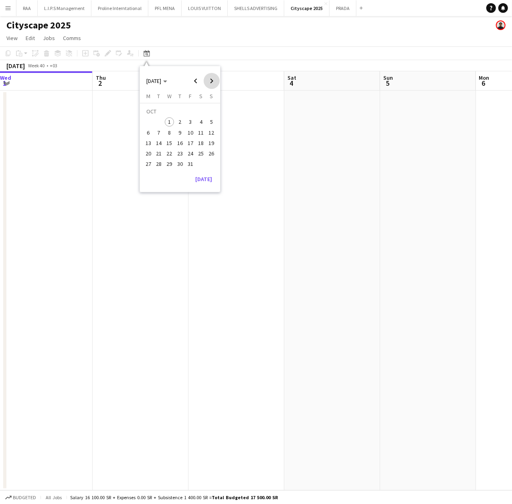
click at [212, 82] on span "Next month" at bounding box center [212, 81] width 16 height 16
click at [158, 144] on span "18" at bounding box center [159, 145] width 10 height 10
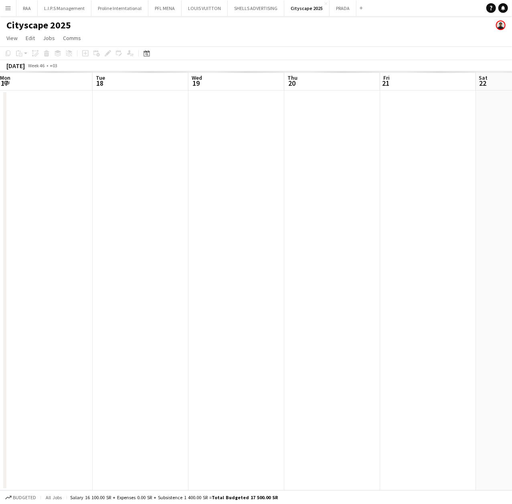
scroll to position [0, 276]
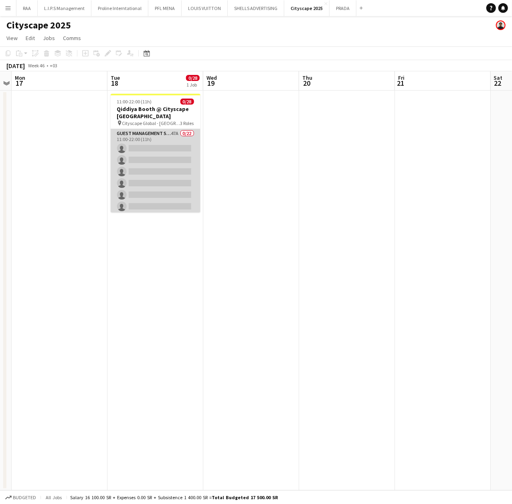
click at [170, 154] on app-card-role "Guest Management Staff 47A 0/22 11:00-22:00 (11h) single-neutral-actions single…" at bounding box center [156, 264] width 90 height 271
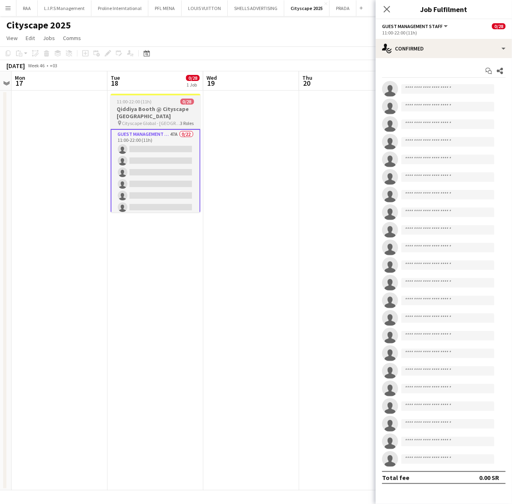
click at [172, 114] on h3 "Qiddiya Booth @ Cityscape [GEOGRAPHIC_DATA]" at bounding box center [156, 112] width 90 height 14
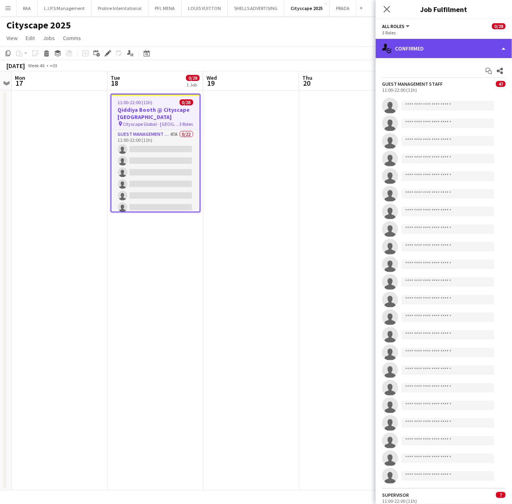
click at [448, 47] on div "single-neutral-actions-check-2 Confirmed" at bounding box center [444, 48] width 136 height 19
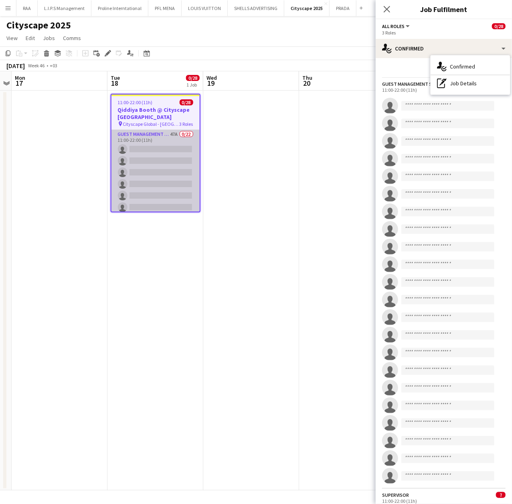
click at [159, 156] on app-card-role "Guest Management Staff 47A 0/22 11:00-22:00 (11h) single-neutral-actions single…" at bounding box center [155, 265] width 88 height 271
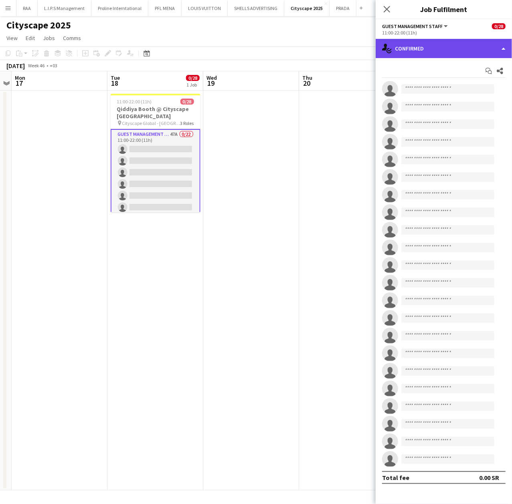
click at [457, 52] on div "single-neutral-actions-check-2 Confirmed" at bounding box center [444, 48] width 136 height 19
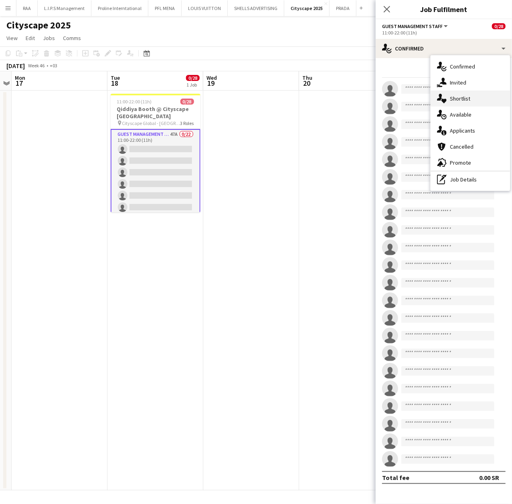
click at [467, 96] on span "Shortlist" at bounding box center [460, 98] width 20 height 7
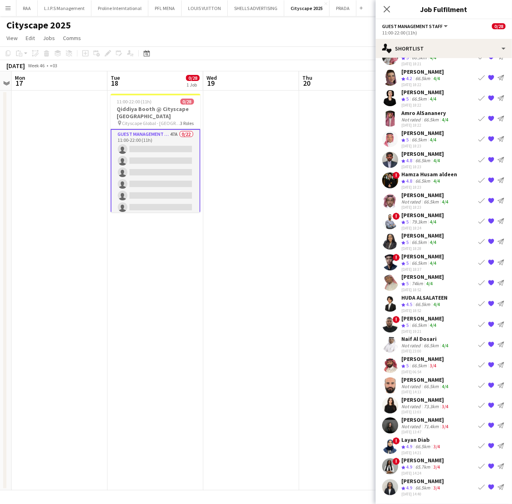
scroll to position [34, 0]
click at [401, 479] on div "[PERSON_NAME] Crew rating 4.9 66.5km 3/4 [DATE] 14:40 Book crew {{ spriteTitle …" at bounding box center [444, 486] width 136 height 19
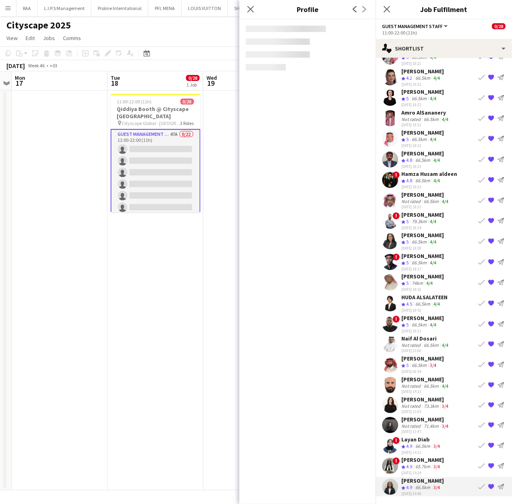
click at [404, 467] on icon "Crew rating" at bounding box center [403, 467] width 4 height 4
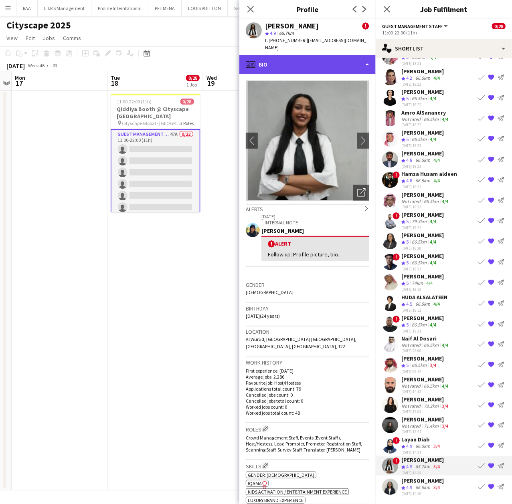
click at [322, 55] on div "profile Bio" at bounding box center [307, 64] width 136 height 19
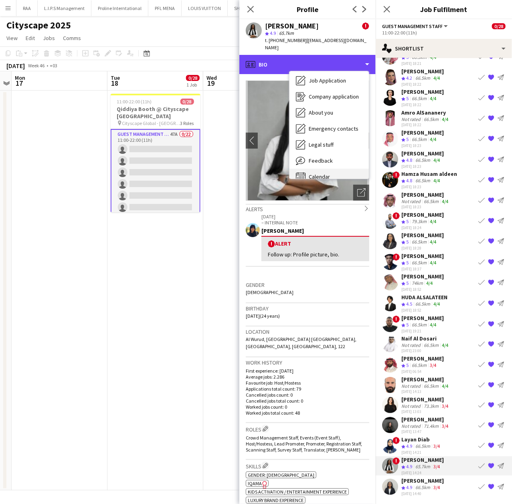
scroll to position [27, 0]
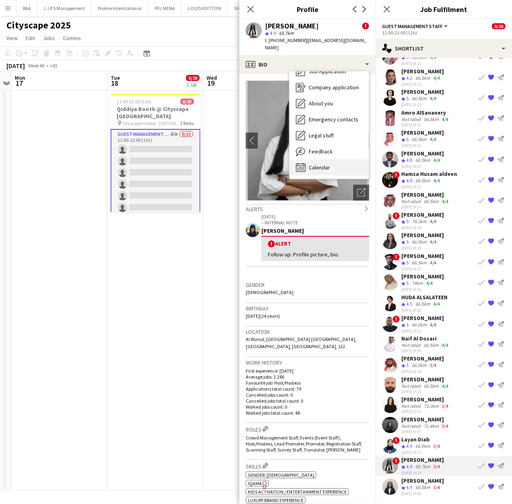
click at [334, 160] on div "Calendar Calendar" at bounding box center [328, 168] width 79 height 16
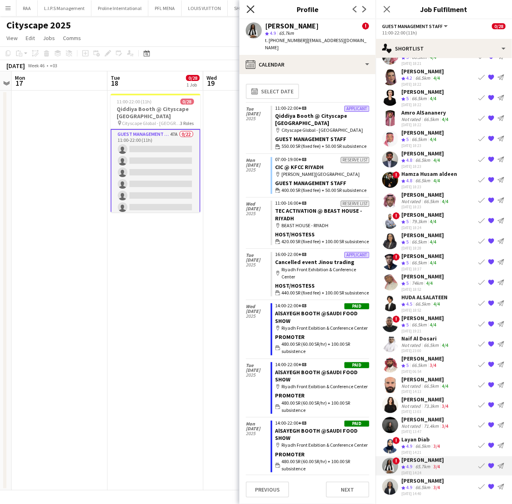
click at [252, 12] on icon "Close pop-in" at bounding box center [251, 9] width 8 height 8
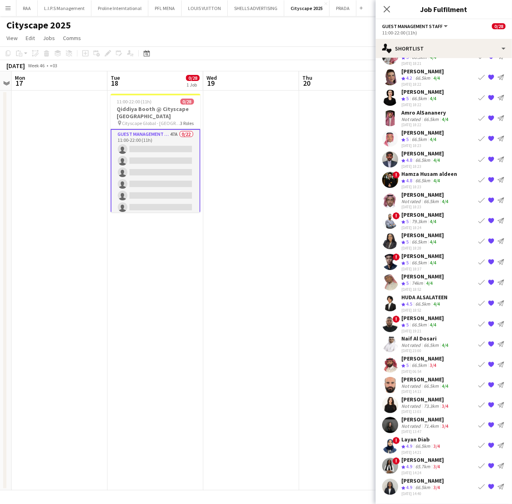
click at [418, 199] on div "Not rated" at bounding box center [411, 201] width 21 height 6
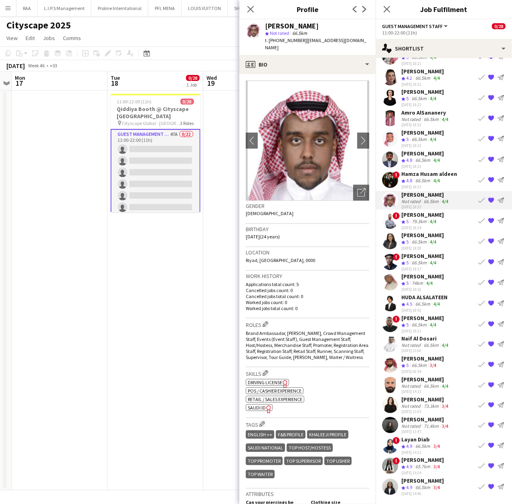
click at [289, 41] on span "t. [PHONE_NUMBER]" at bounding box center [286, 40] width 42 height 6
drag, startPoint x: 424, startPoint y: 160, endPoint x: 421, endPoint y: 156, distance: 4.3
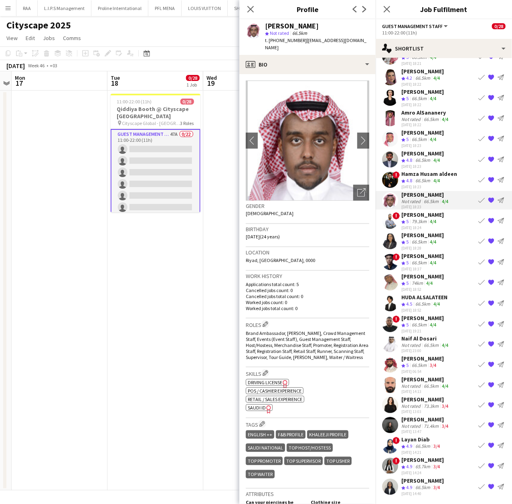
click at [424, 160] on div "66.5km" at bounding box center [423, 160] width 18 height 7
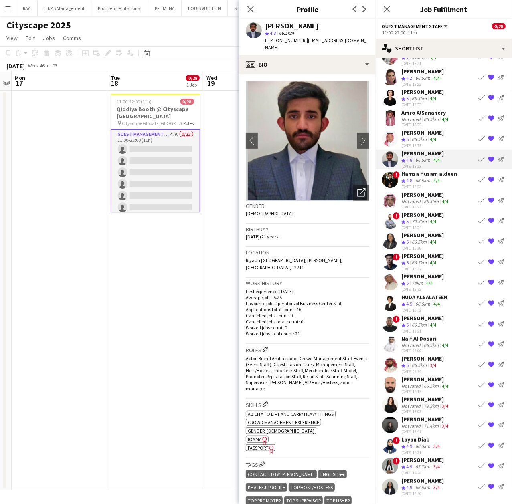
click at [281, 42] on span "t. [PHONE_NUMBER]" at bounding box center [286, 40] width 42 height 6
copy span "966500266629"
click at [429, 214] on div "[PERSON_NAME]" at bounding box center [422, 214] width 42 height 7
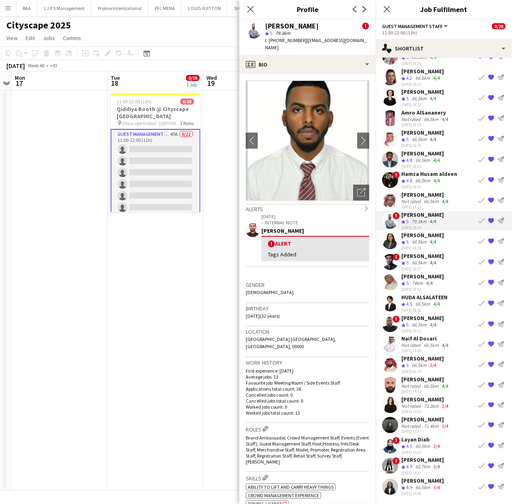
click at [292, 40] on span "t. [PHONE_NUMBER]" at bounding box center [286, 40] width 42 height 6
copy span "966583501055"
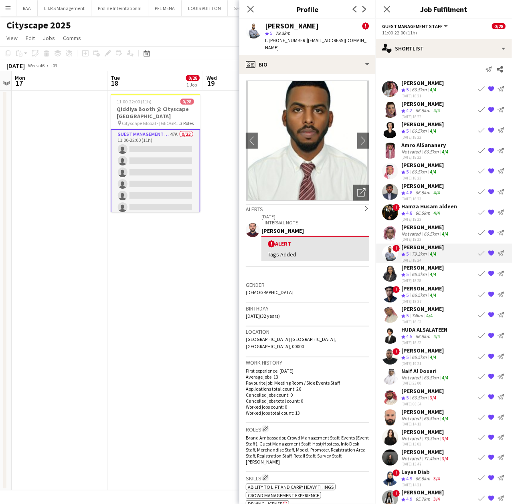
scroll to position [0, 0]
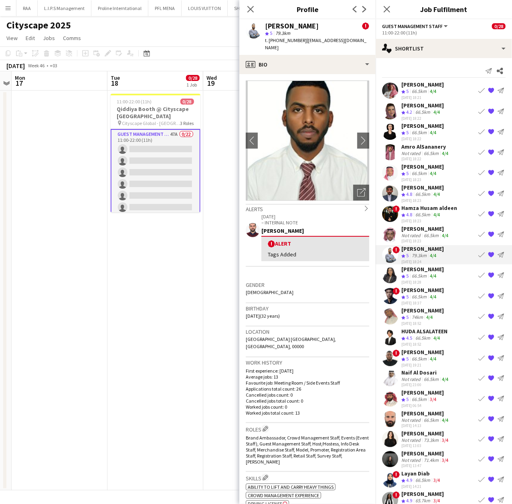
click at [409, 209] on div "Hamza Husam aldeen" at bounding box center [429, 207] width 56 height 7
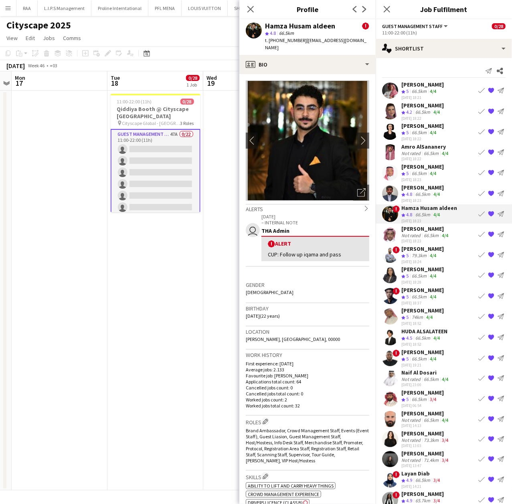
click at [291, 39] on span "t. [PHONE_NUMBER]" at bounding box center [286, 40] width 42 height 6
copy span "966501372523"
click at [414, 271] on div "[PERSON_NAME]" at bounding box center [422, 269] width 42 height 7
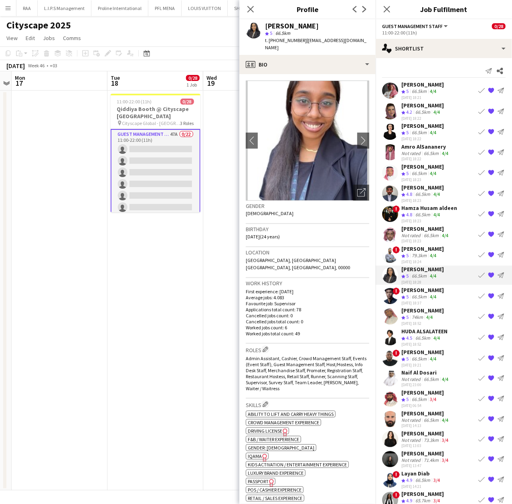
click at [281, 42] on span "t. [PHONE_NUMBER]" at bounding box center [286, 40] width 42 height 6
copy span "966570997574"
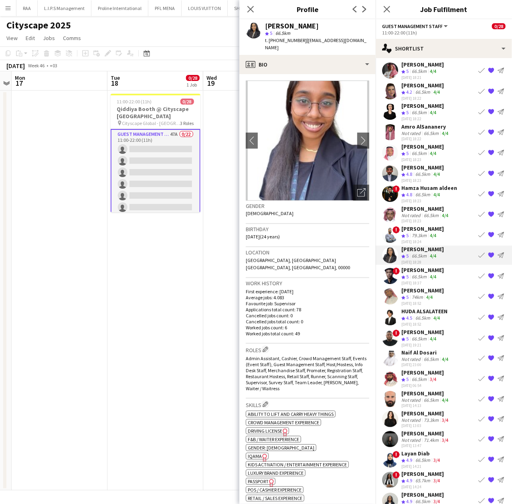
scroll to position [34, 0]
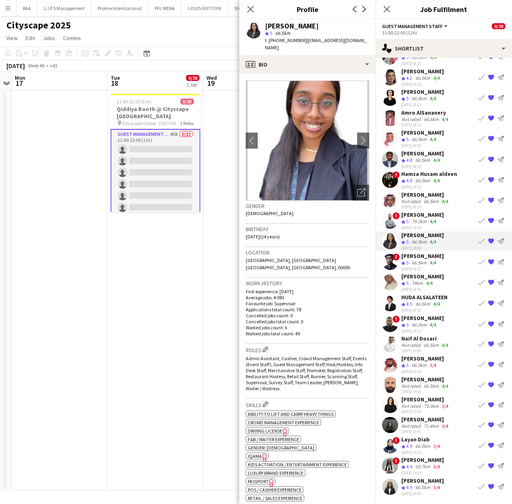
click at [433, 483] on div "[PERSON_NAME]" at bounding box center [422, 480] width 42 height 7
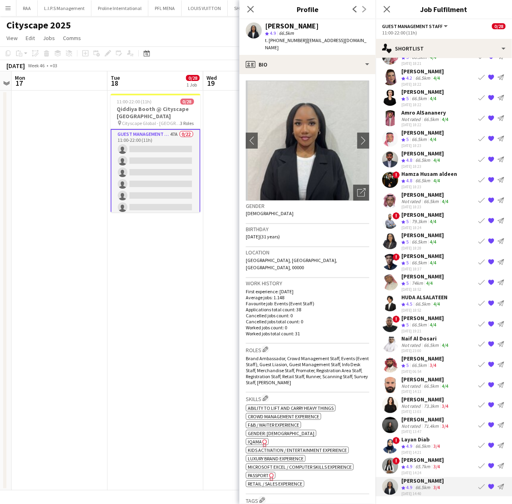
click at [291, 42] on span "t. [PHONE_NUMBER]" at bounding box center [286, 40] width 42 height 6
copy span "966581891365"
click at [357, 188] on icon "Open photos pop-in" at bounding box center [361, 192] width 8 height 8
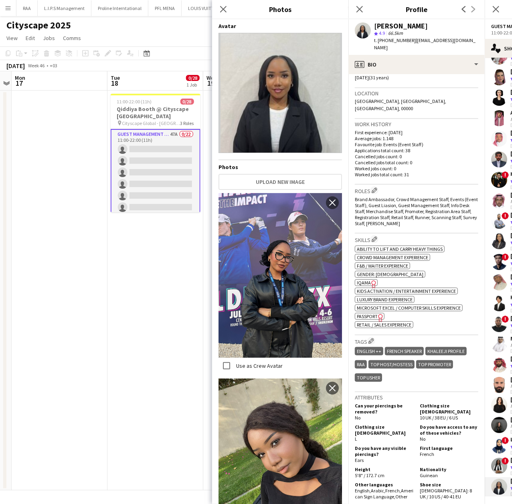
scroll to position [160, 0]
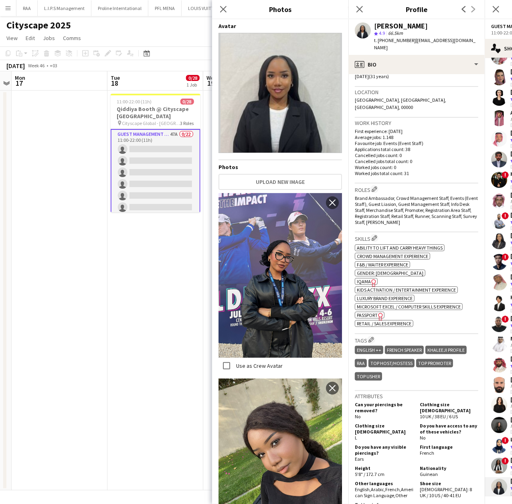
click at [398, 140] on p "Favourite job: Events (Event Staff)" at bounding box center [416, 143] width 123 height 6
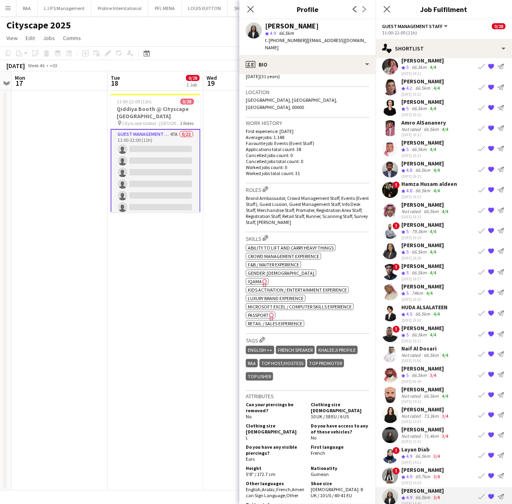
scroll to position [0, 0]
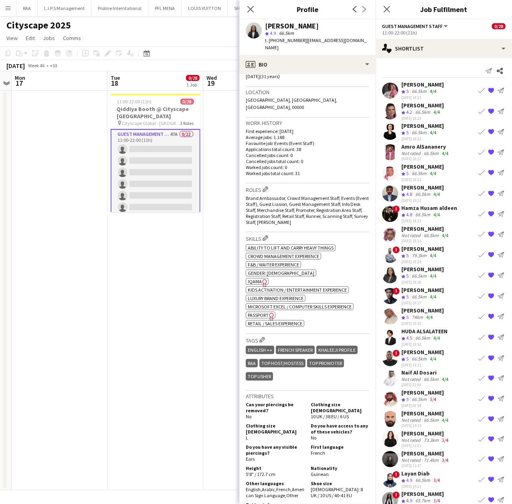
click at [419, 453] on div "[PERSON_NAME]" at bounding box center [425, 453] width 49 height 7
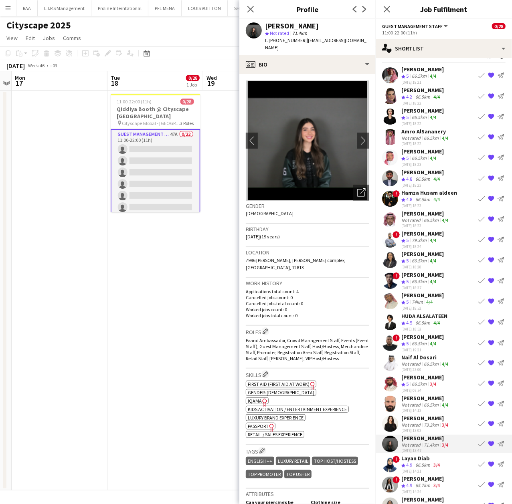
scroll to position [34, 0]
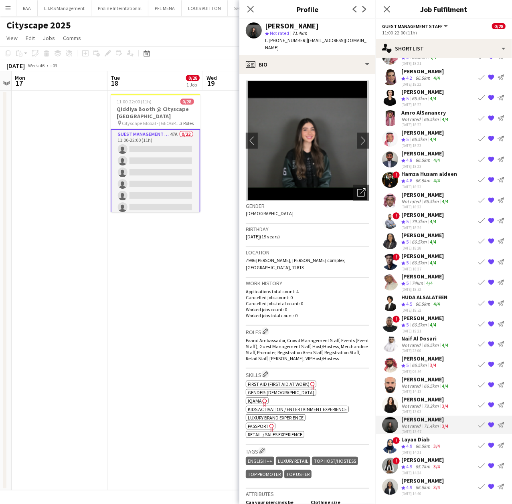
click at [425, 454] on div "[DATE] 14:21" at bounding box center [421, 452] width 40 height 5
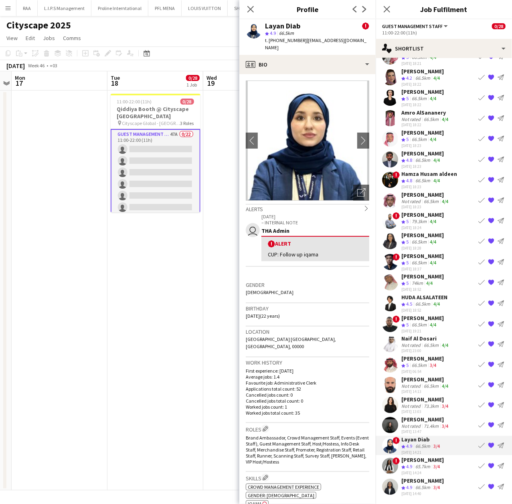
click at [413, 467] on div "Crew rating 4.9" at bounding box center [407, 467] width 12 height 7
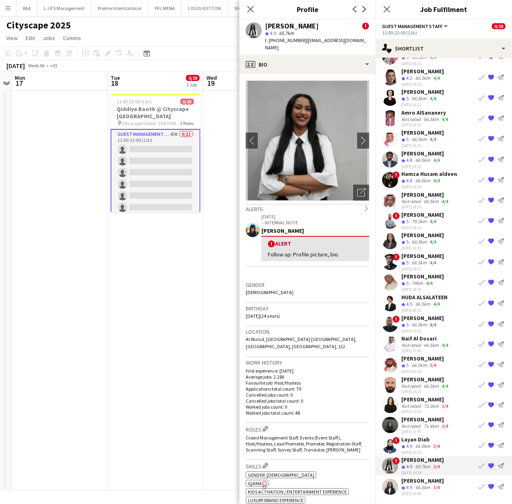
click at [166, 247] on app-date-cell "11:00-22:00 (11h) 0/28 [PERSON_NAME] @ Cityscape Malham pin Cityscape Global - …" at bounding box center [155, 291] width 96 height 400
